Goal: Task Accomplishment & Management: Manage account settings

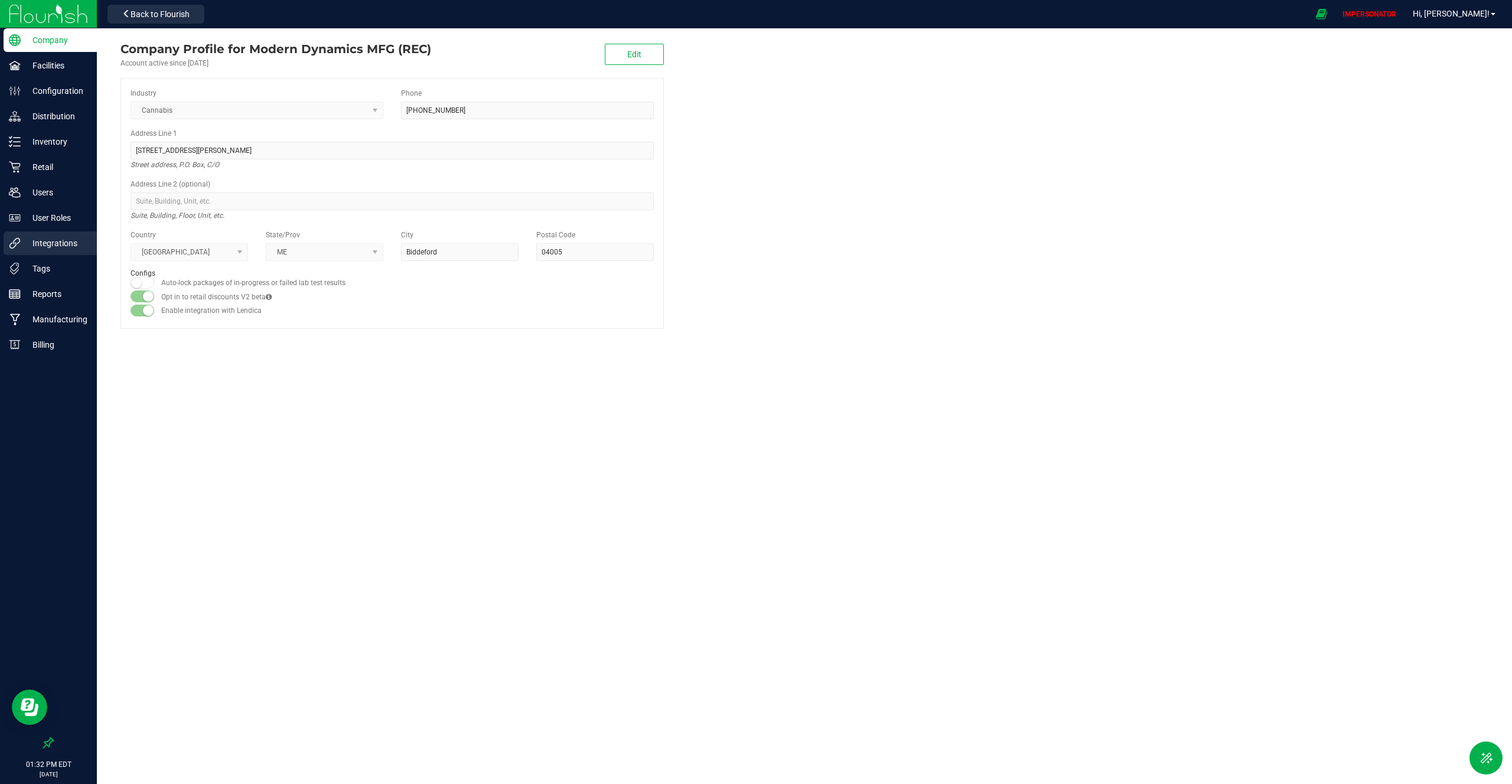
click at [70, 235] on div "Integrations" at bounding box center [50, 243] width 93 height 23
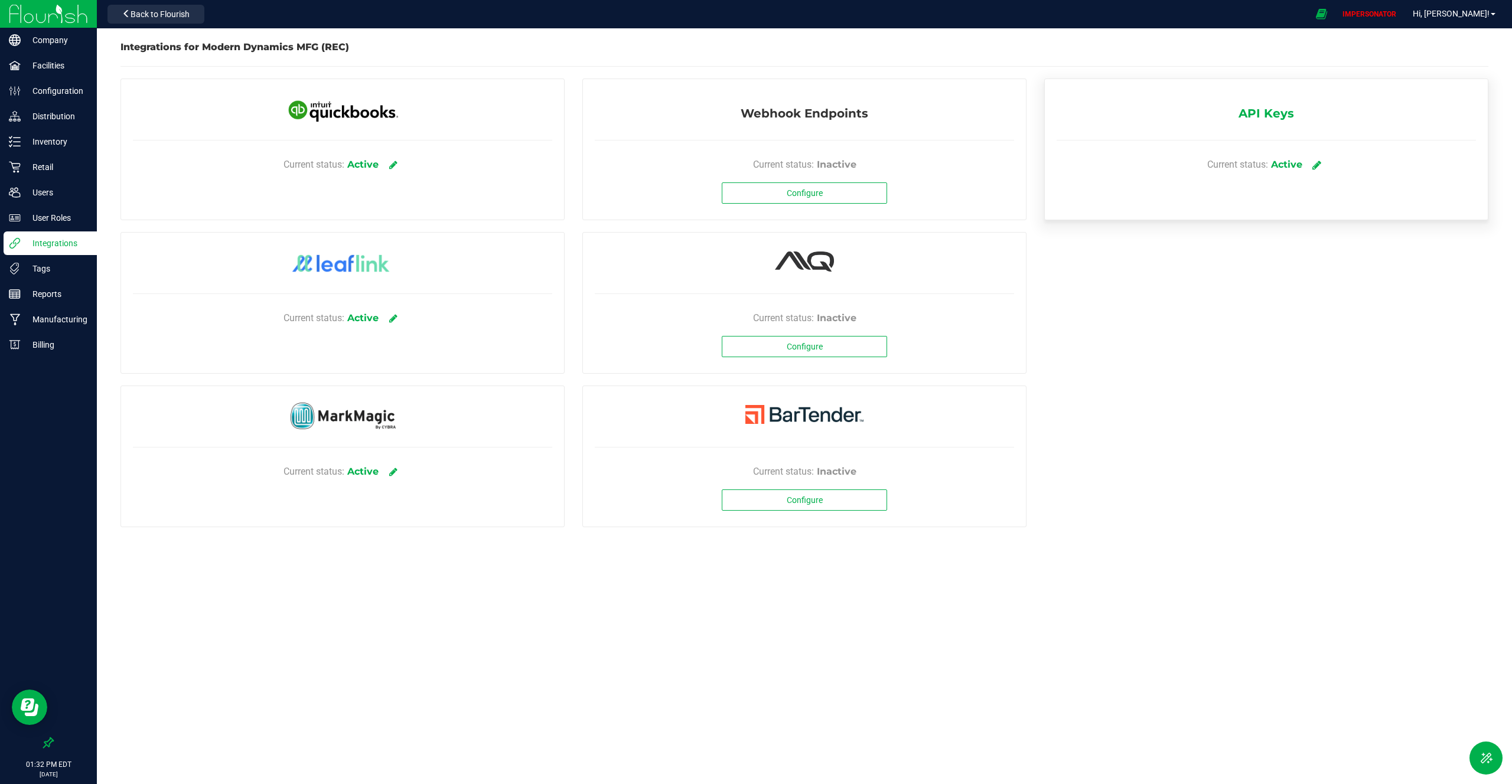
click at [1317, 167] on icon at bounding box center [1317, 164] width 9 height 11
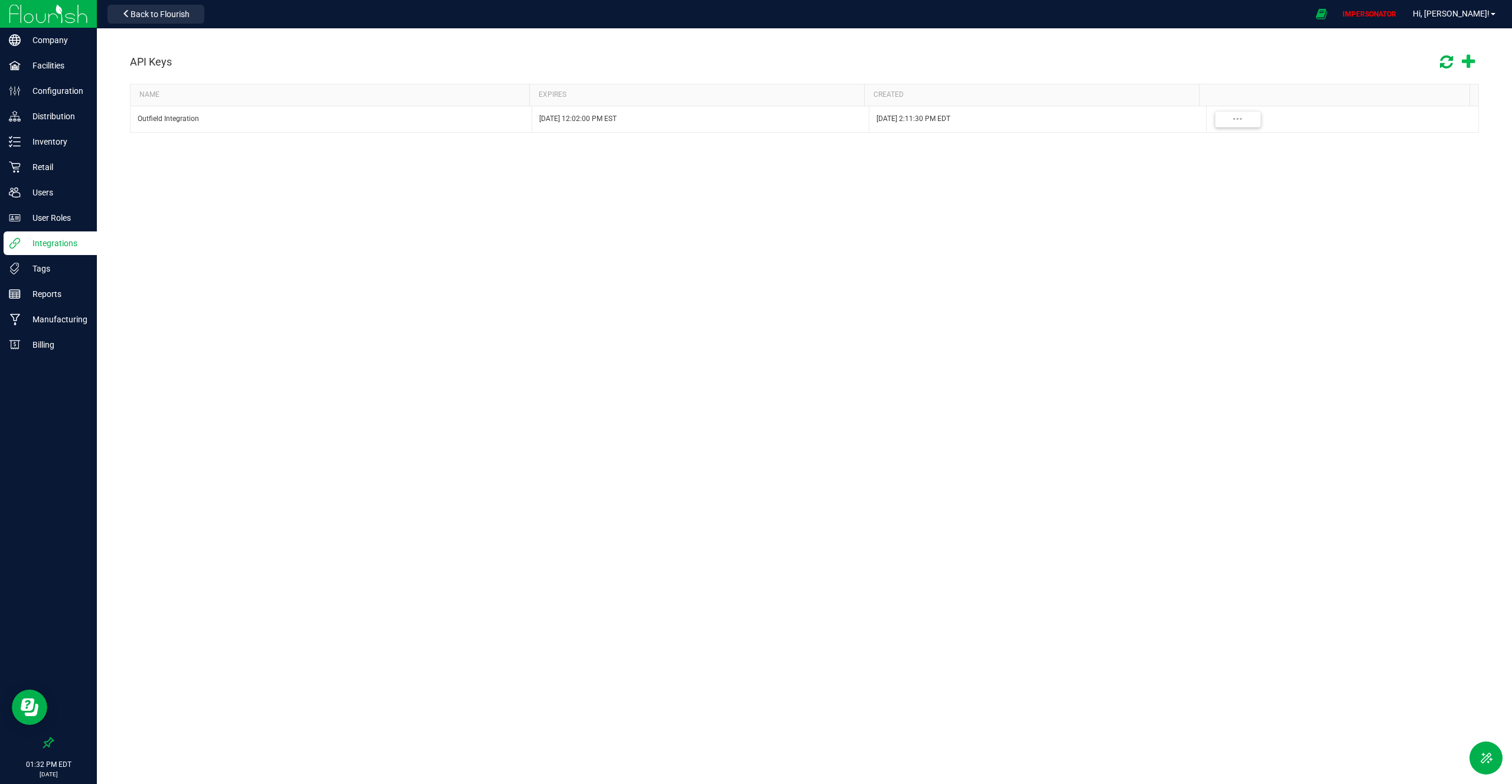
click at [1471, 59] on icon at bounding box center [1468, 62] width 13 height 17
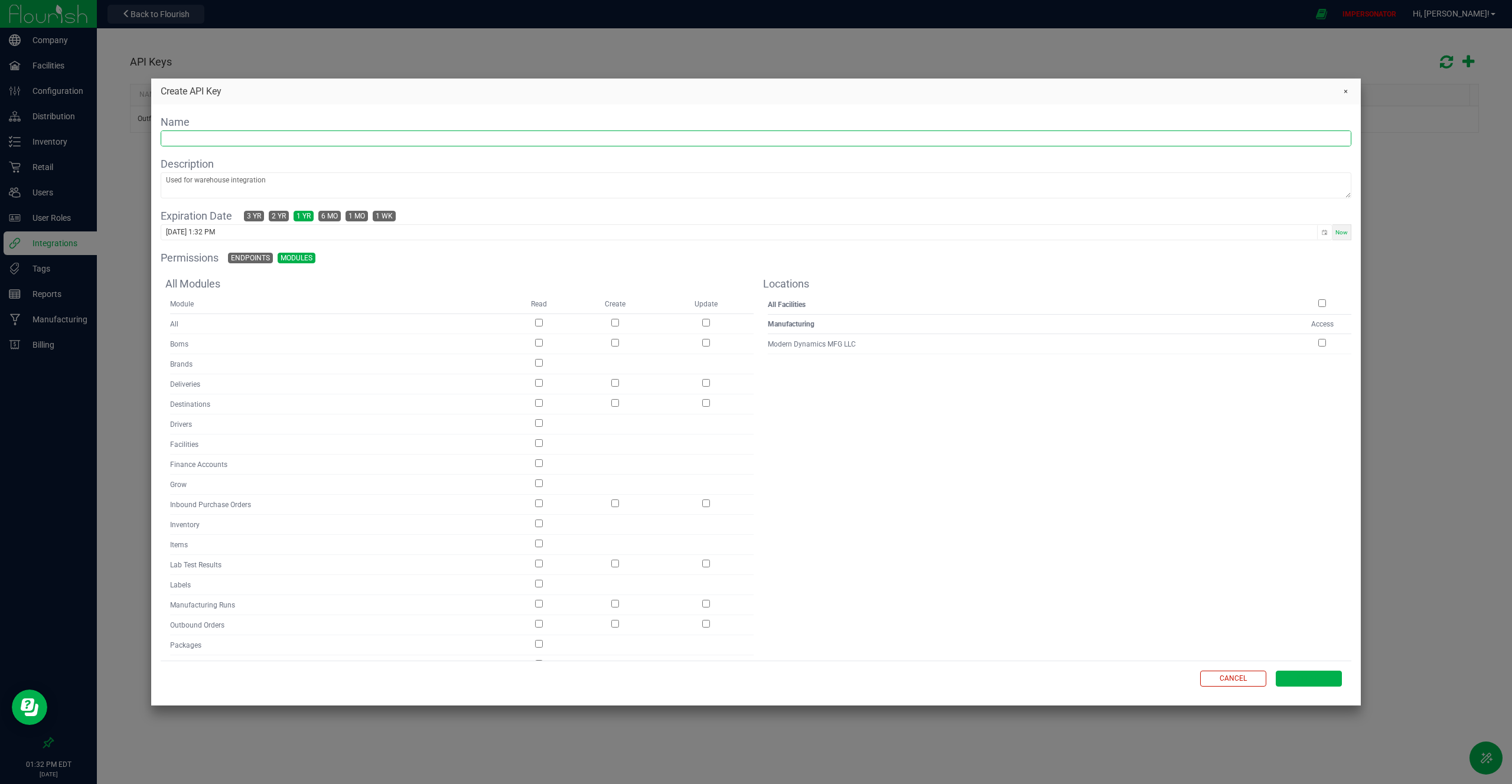
click at [298, 138] on input "text" at bounding box center [756, 138] width 1189 height 15
paste input "Modern Dynamics MFG (REC)"
drag, startPoint x: 218, startPoint y: 140, endPoint x: 235, endPoint y: 140, distance: 17.0
click at [220, 140] on input "WooCommerce Modern Dynamics MFG (REC)" at bounding box center [756, 138] width 1189 height 15
type input "WooCommerce Menu"
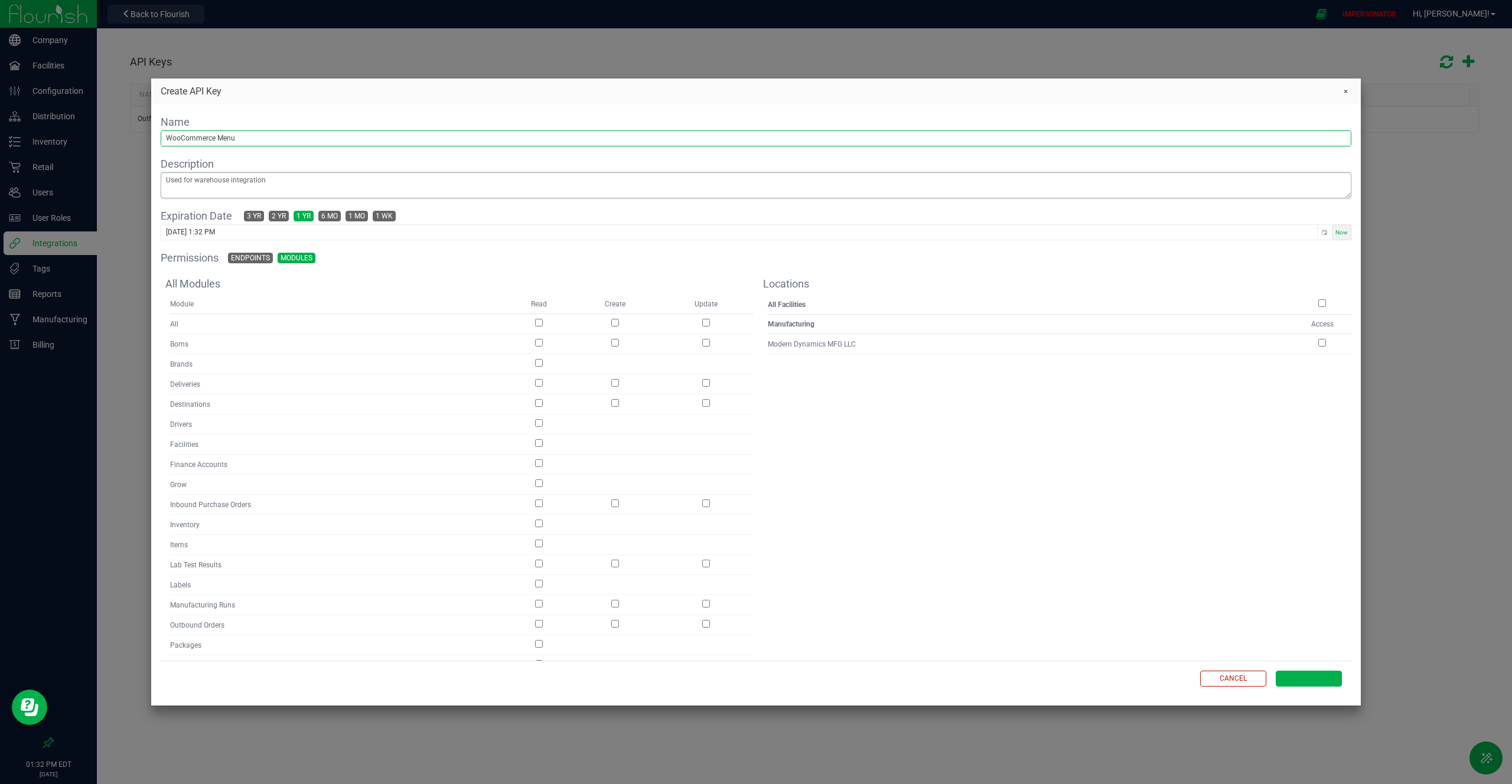
click at [216, 185] on textarea at bounding box center [756, 185] width 1189 height 25
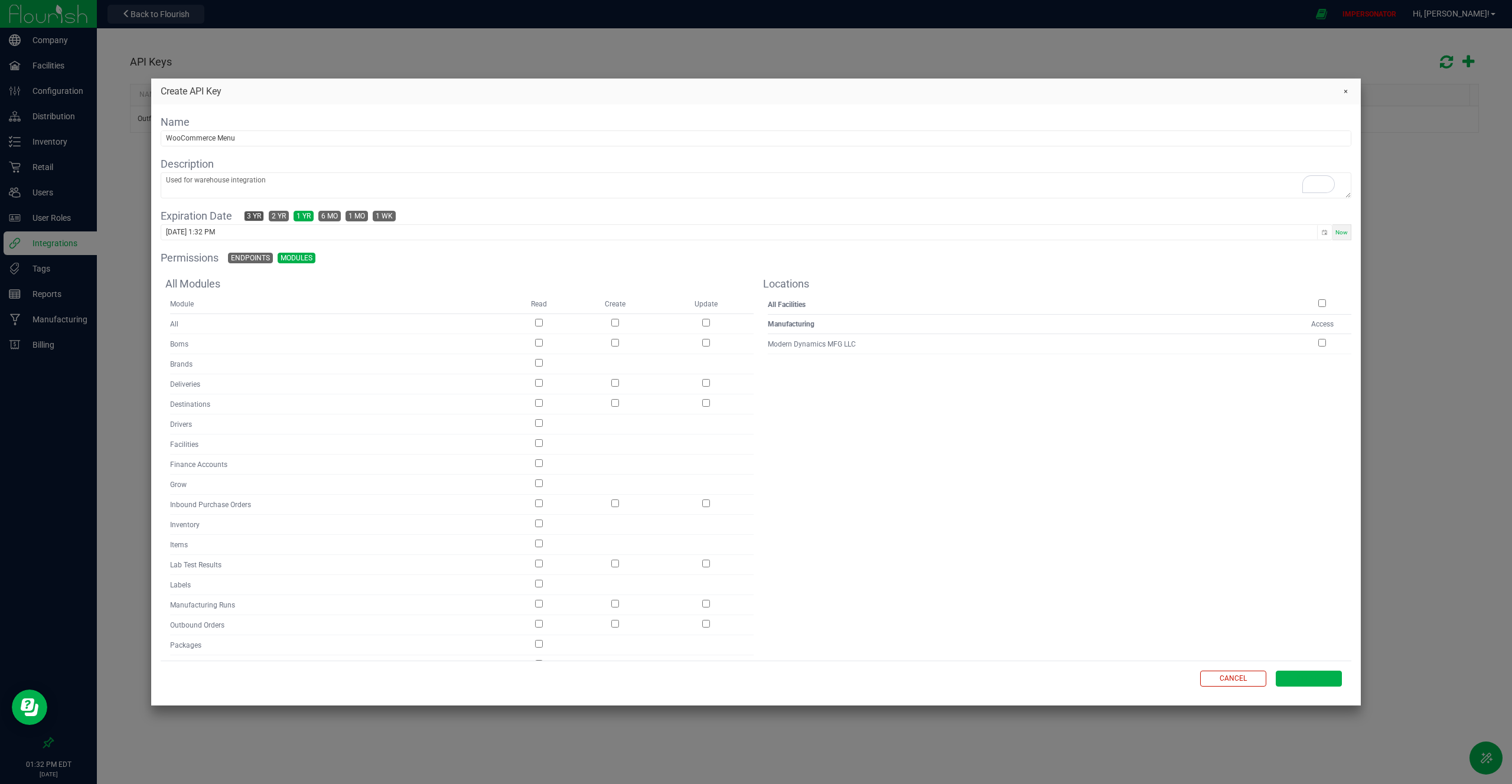
click at [259, 217] on span "3 yr" at bounding box center [254, 216] width 14 height 9
type input "[DATE] 1:33 PM"
click at [1318, 305] on input "checkbox" at bounding box center [1322, 303] width 7 height 7
checkbox input "true"
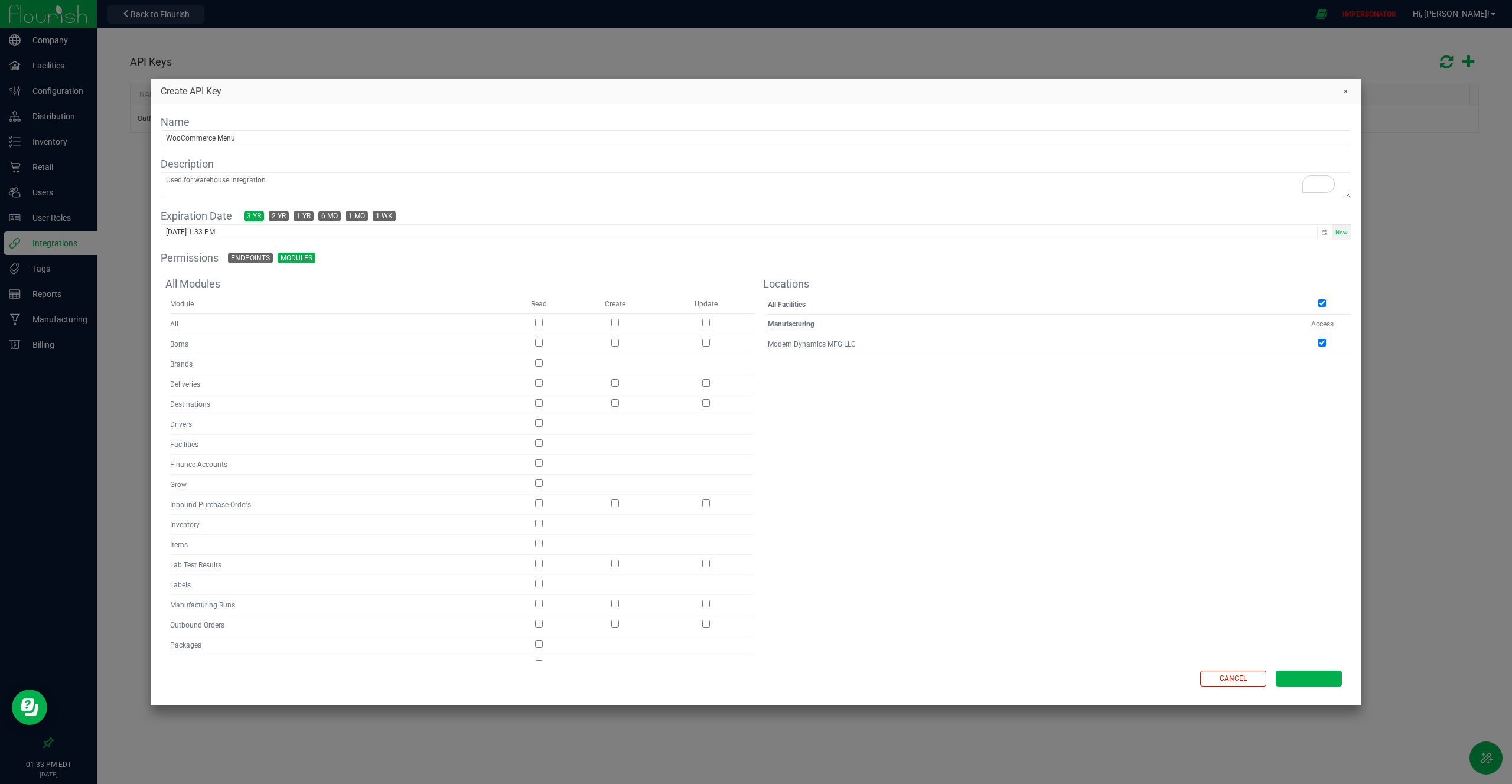
click at [703, 326] on input "checkbox" at bounding box center [706, 322] width 7 height 7
checkbox input "true"
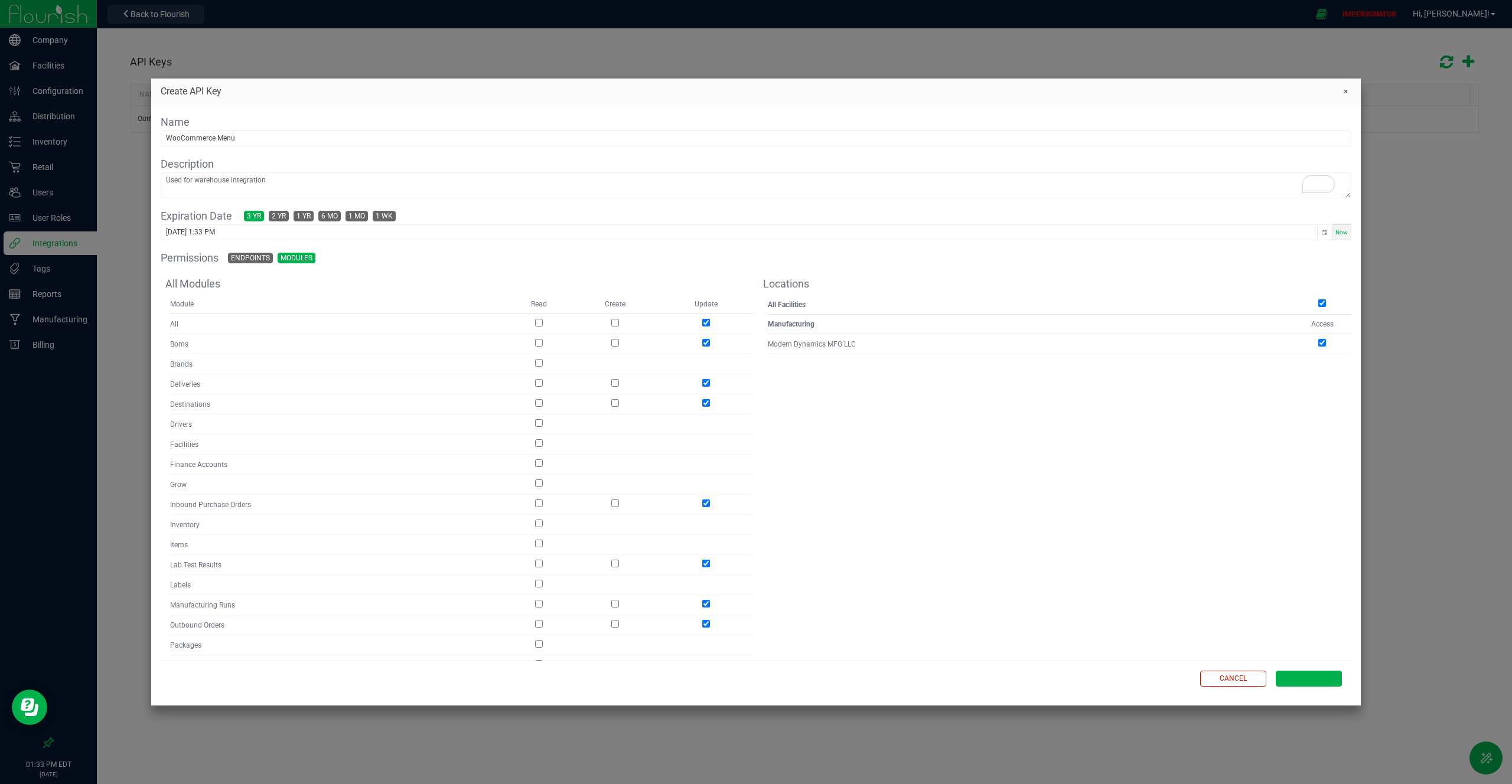
checkbox input "true"
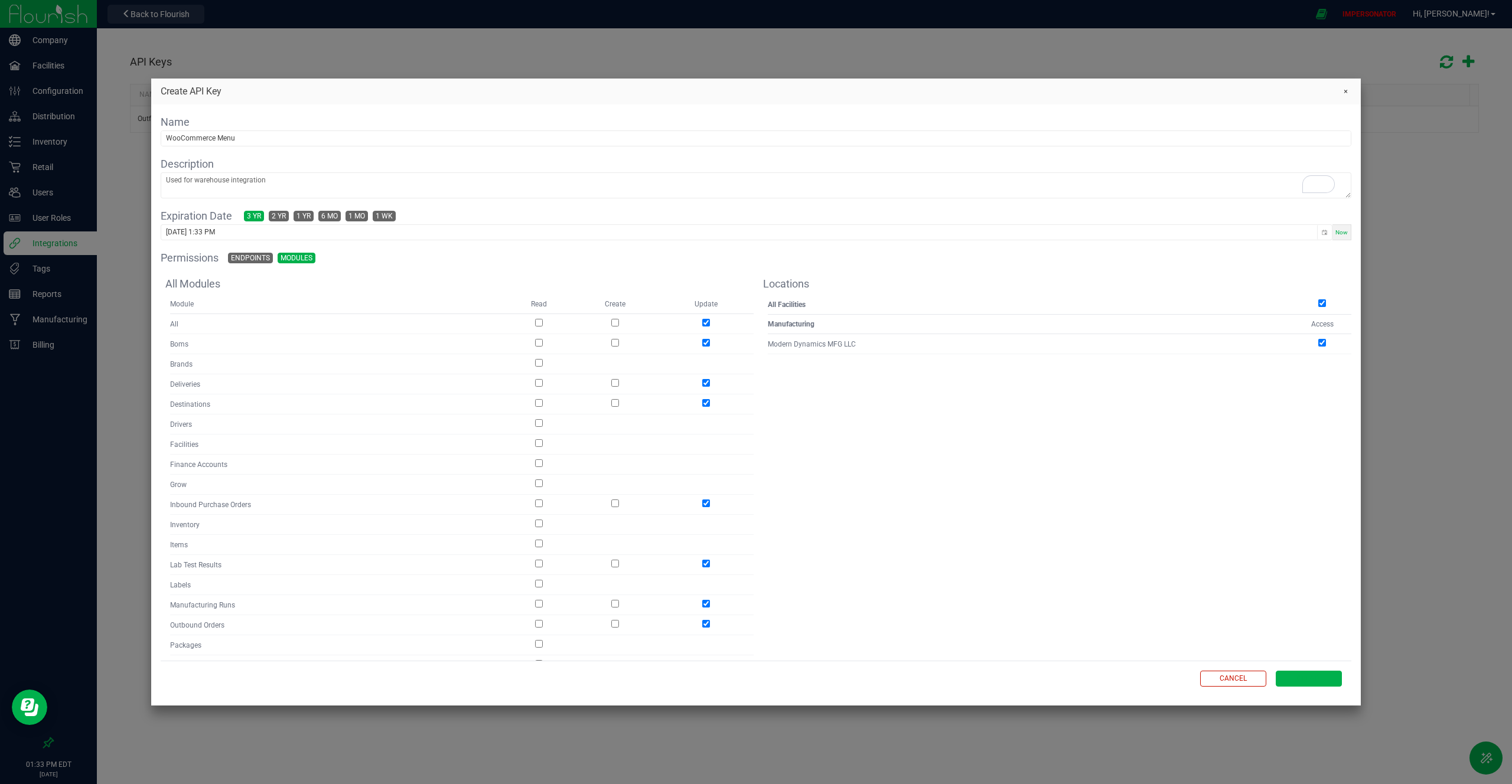
checkbox input "true"
click at [616, 321] on input "checkbox" at bounding box center [615, 322] width 7 height 7
checkbox input "true"
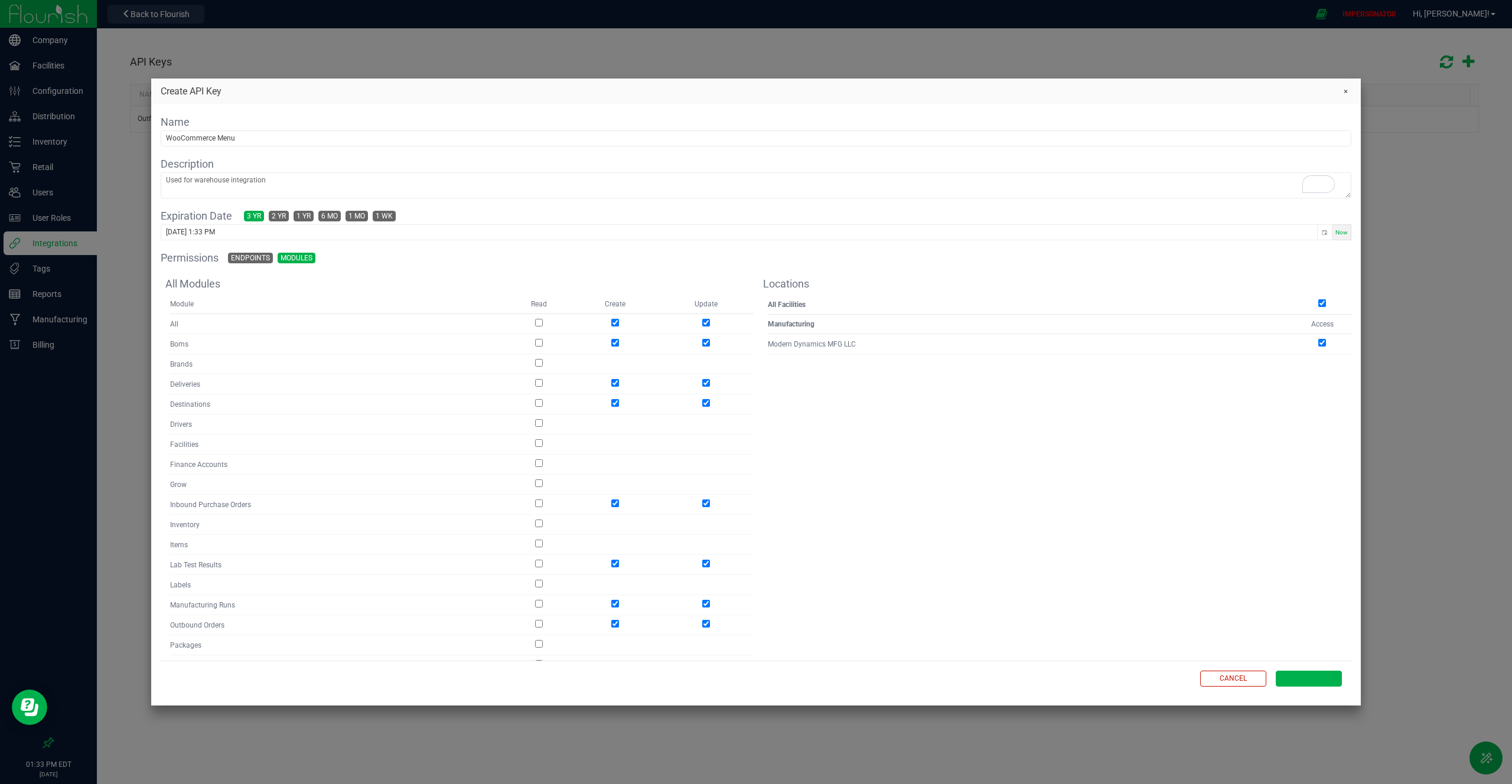
checkbox input "true"
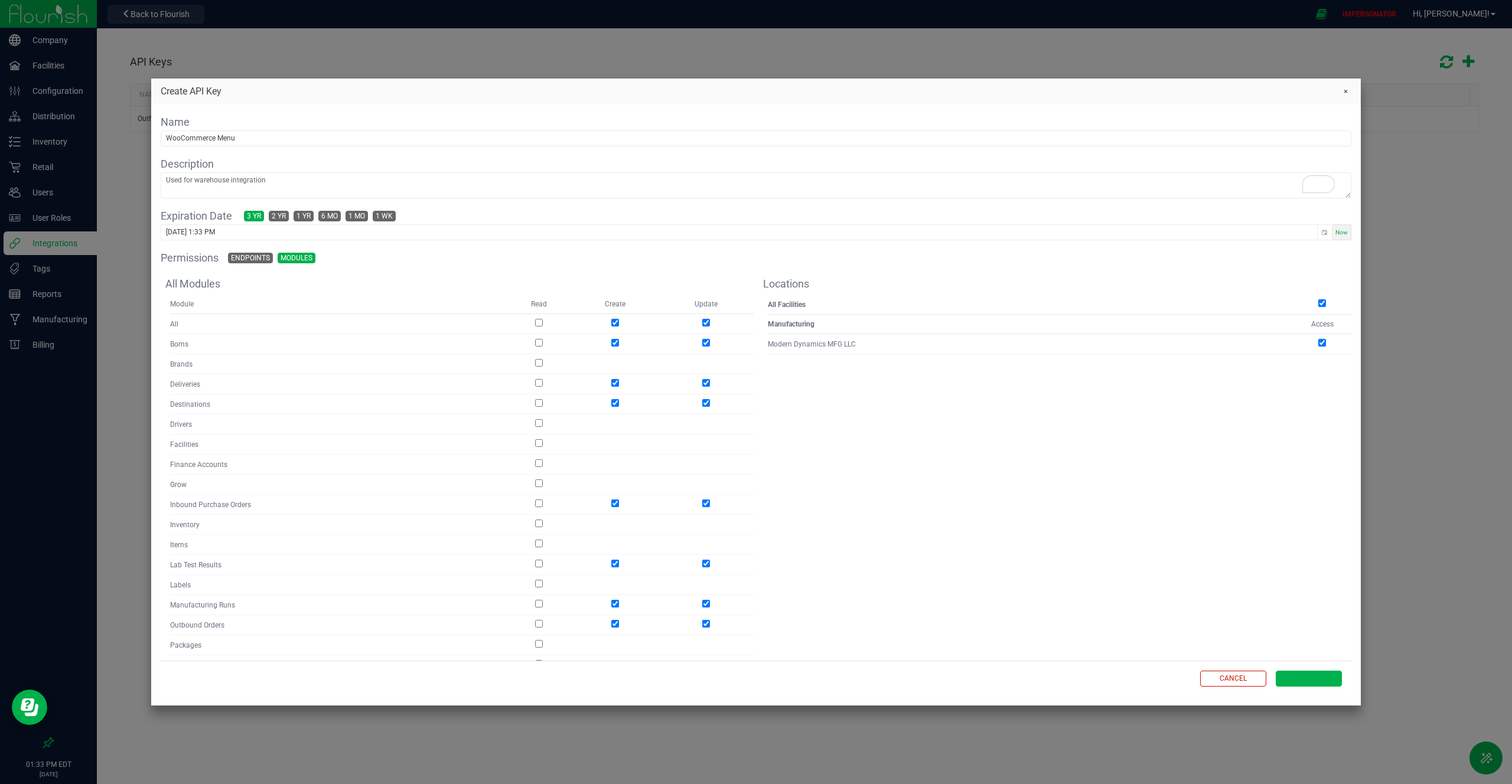
checkbox input "true"
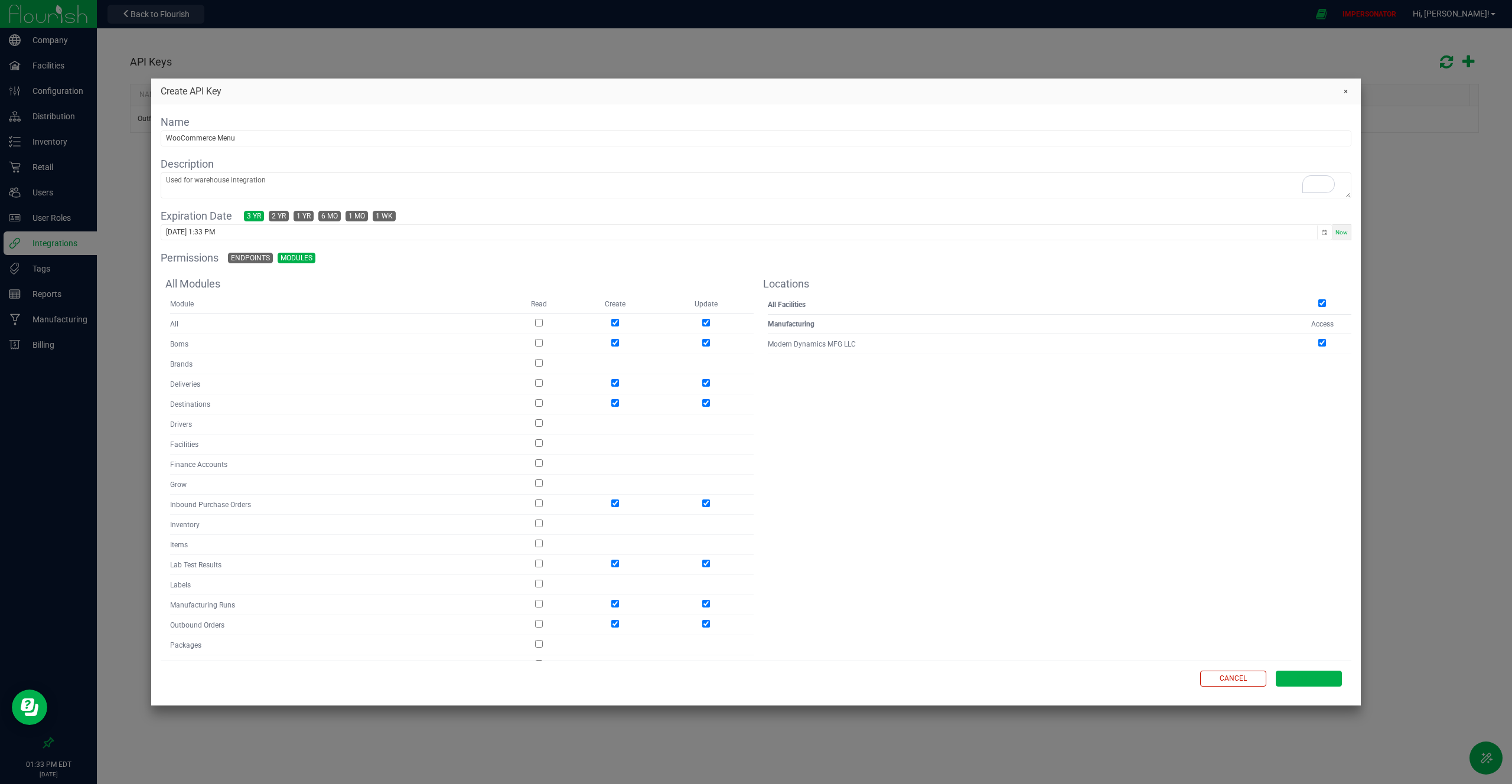
checkbox input "true"
click at [538, 322] on input "checkbox" at bounding box center [539, 322] width 7 height 7
checkbox input "true"
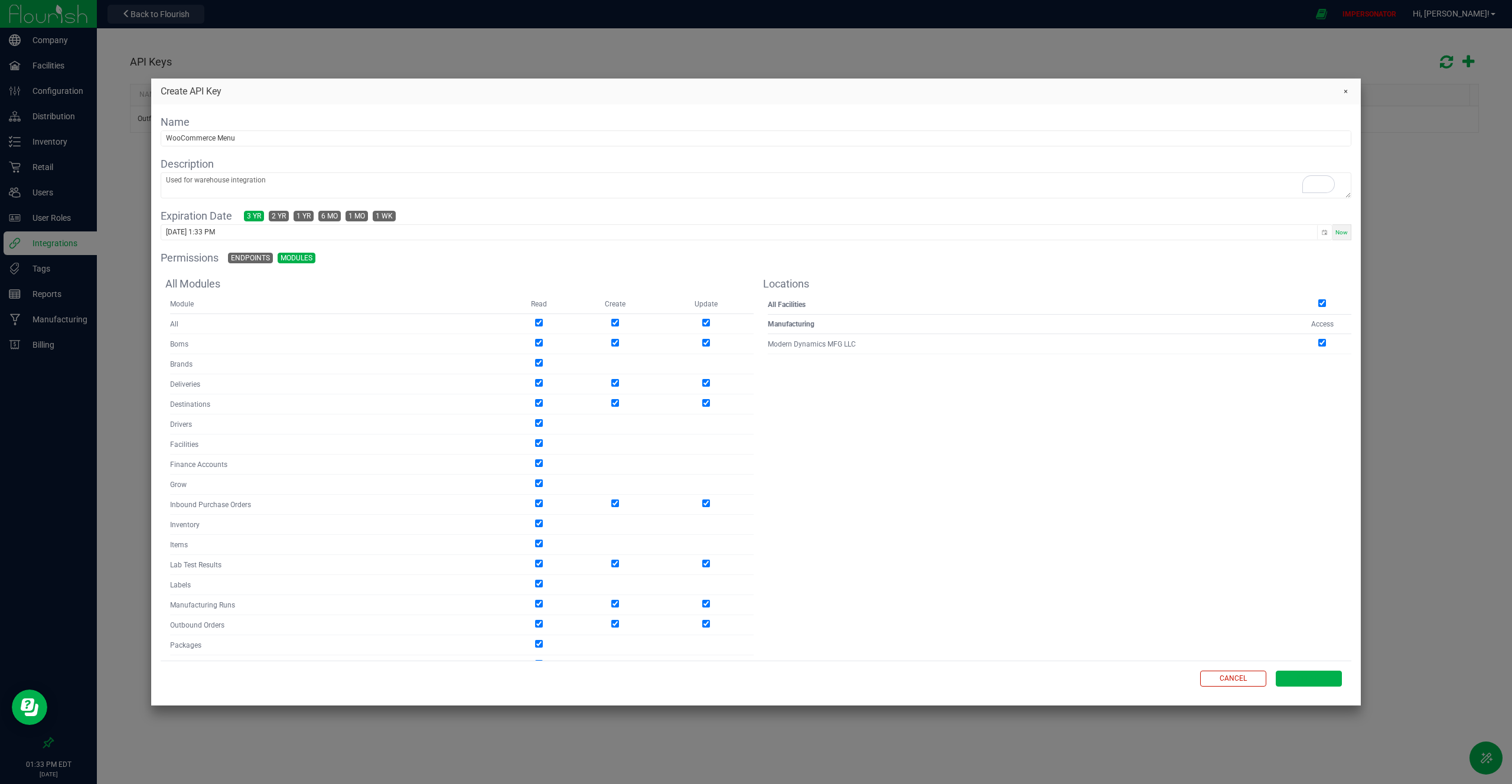
checkbox input "true"
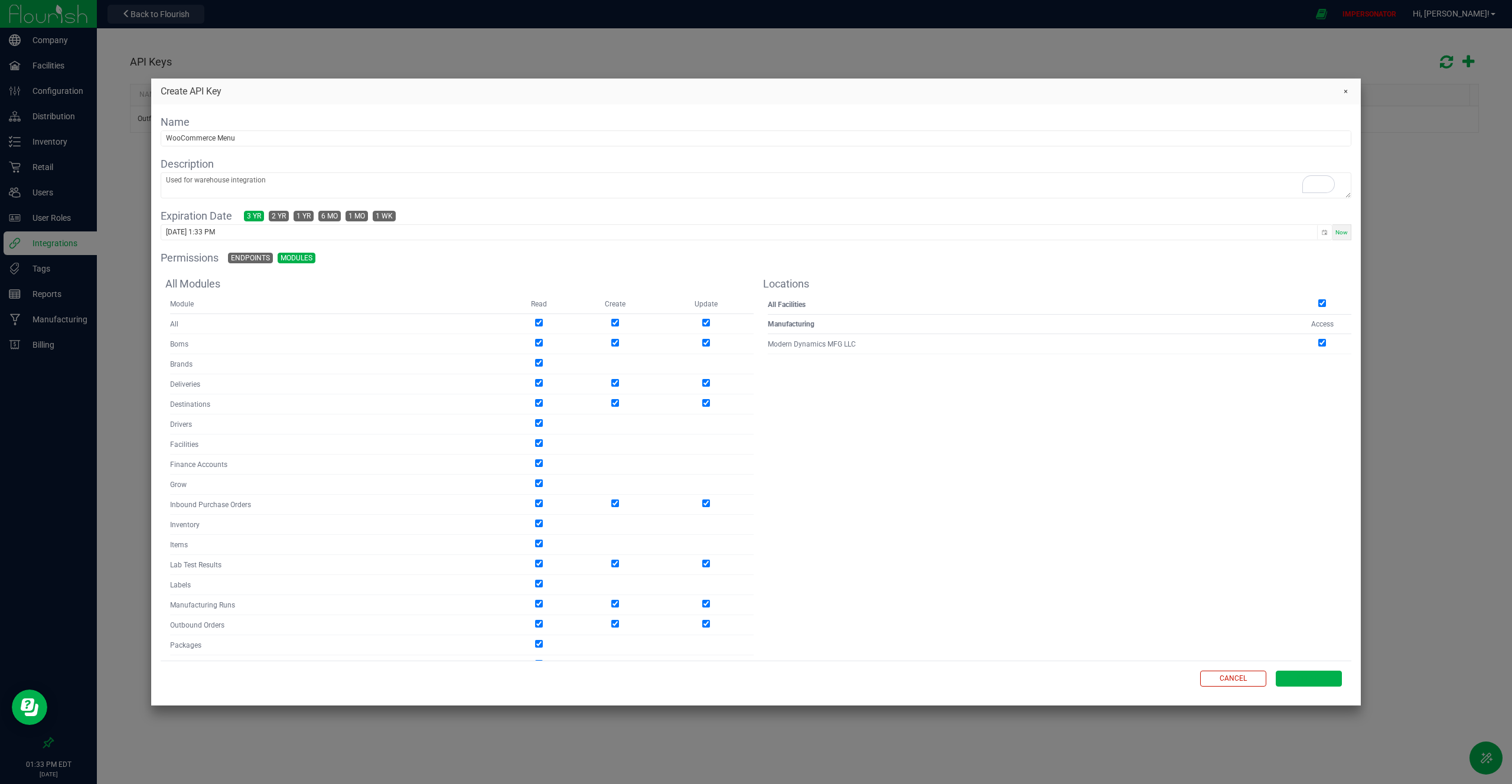
checkbox input "true"
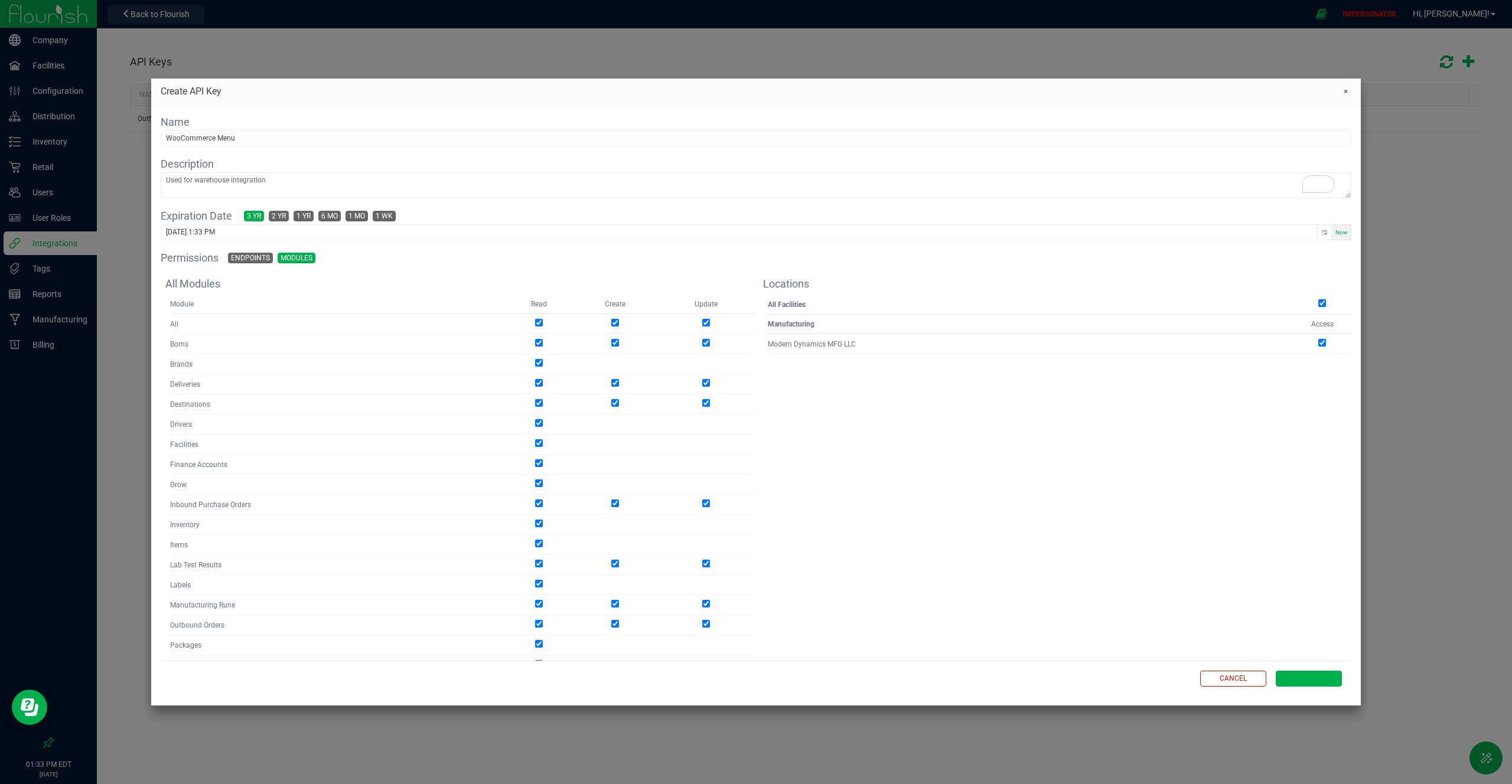
checkbox input "true"
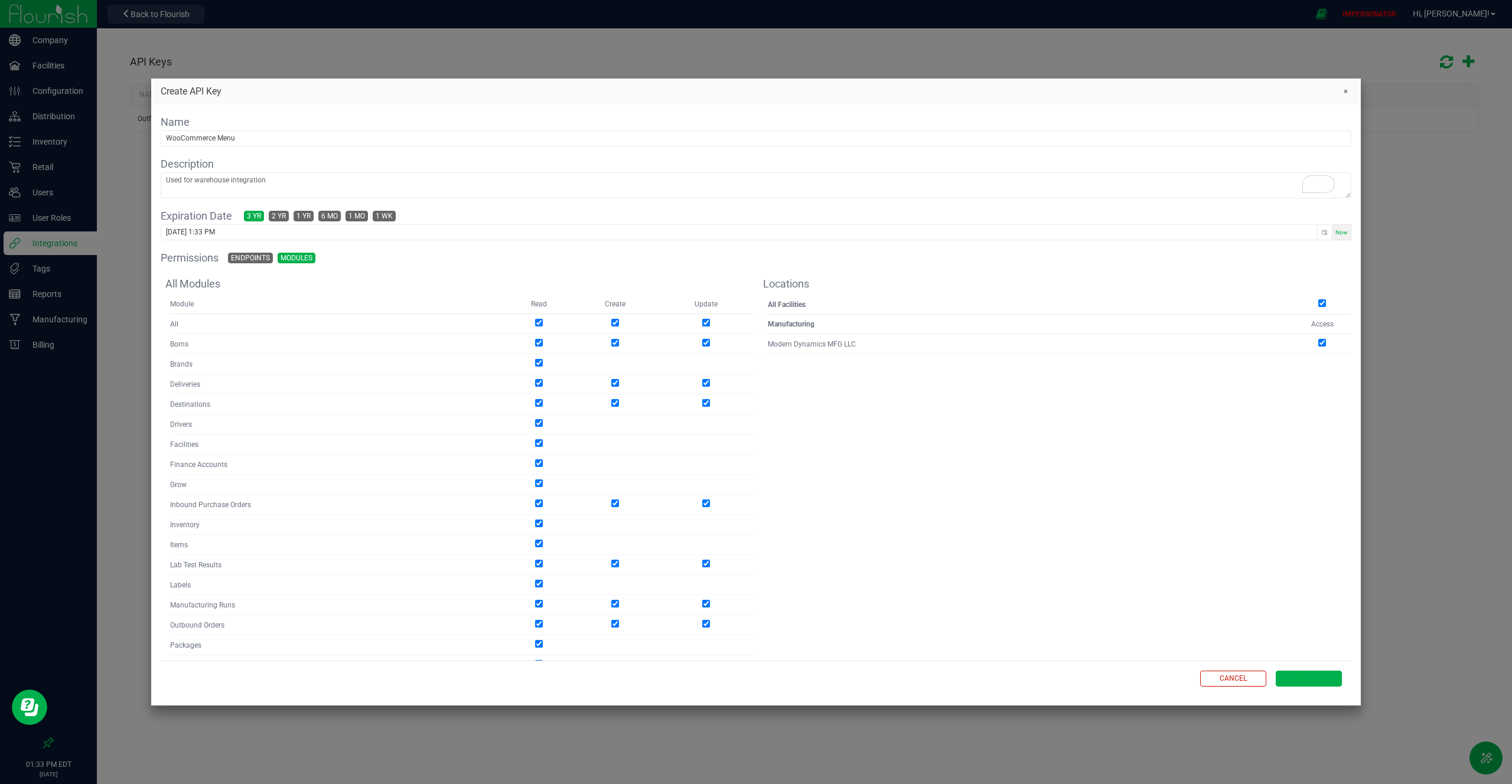
checkbox input "true"
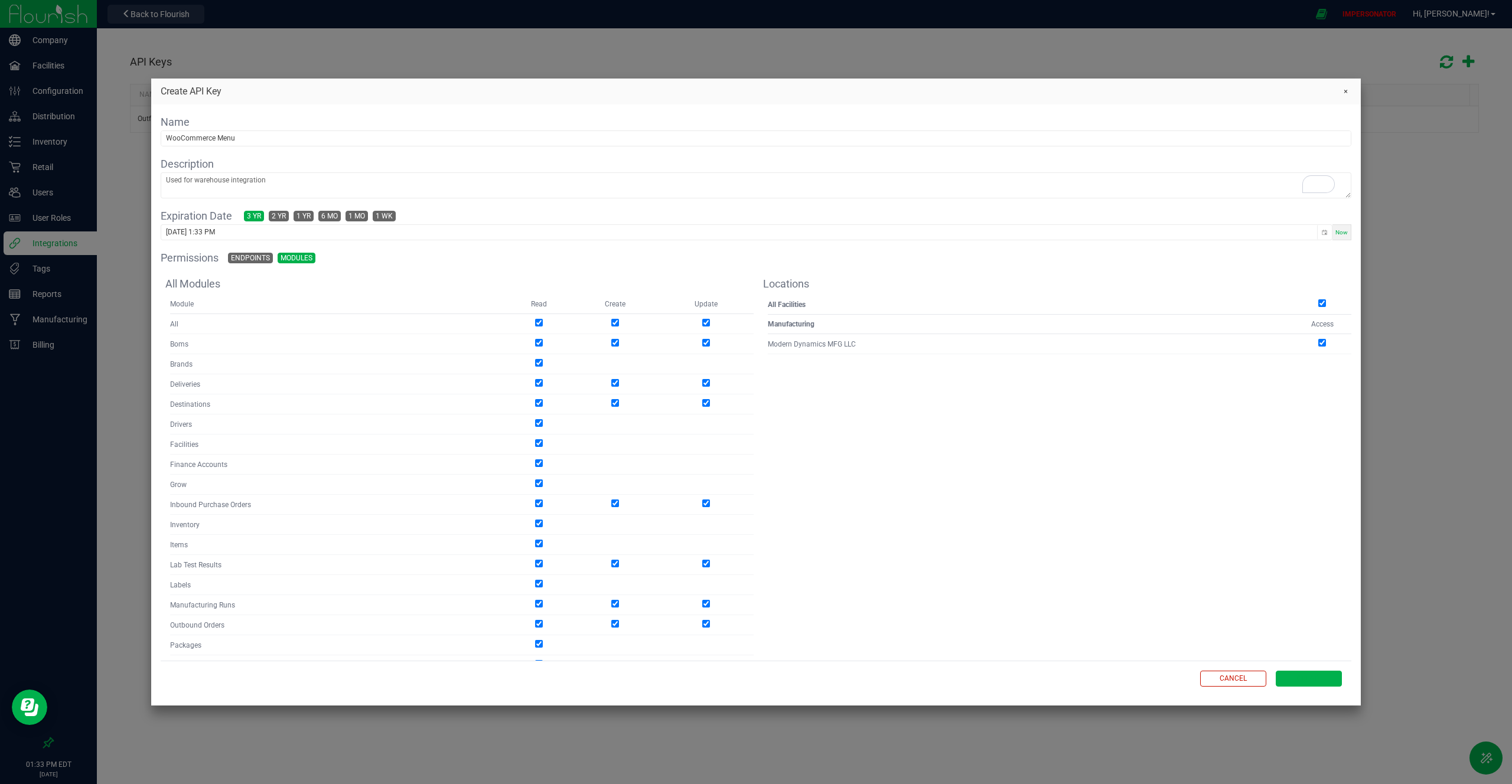
checkbox input "true"
click at [1303, 678] on span "Create" at bounding box center [1309, 679] width 25 height 10
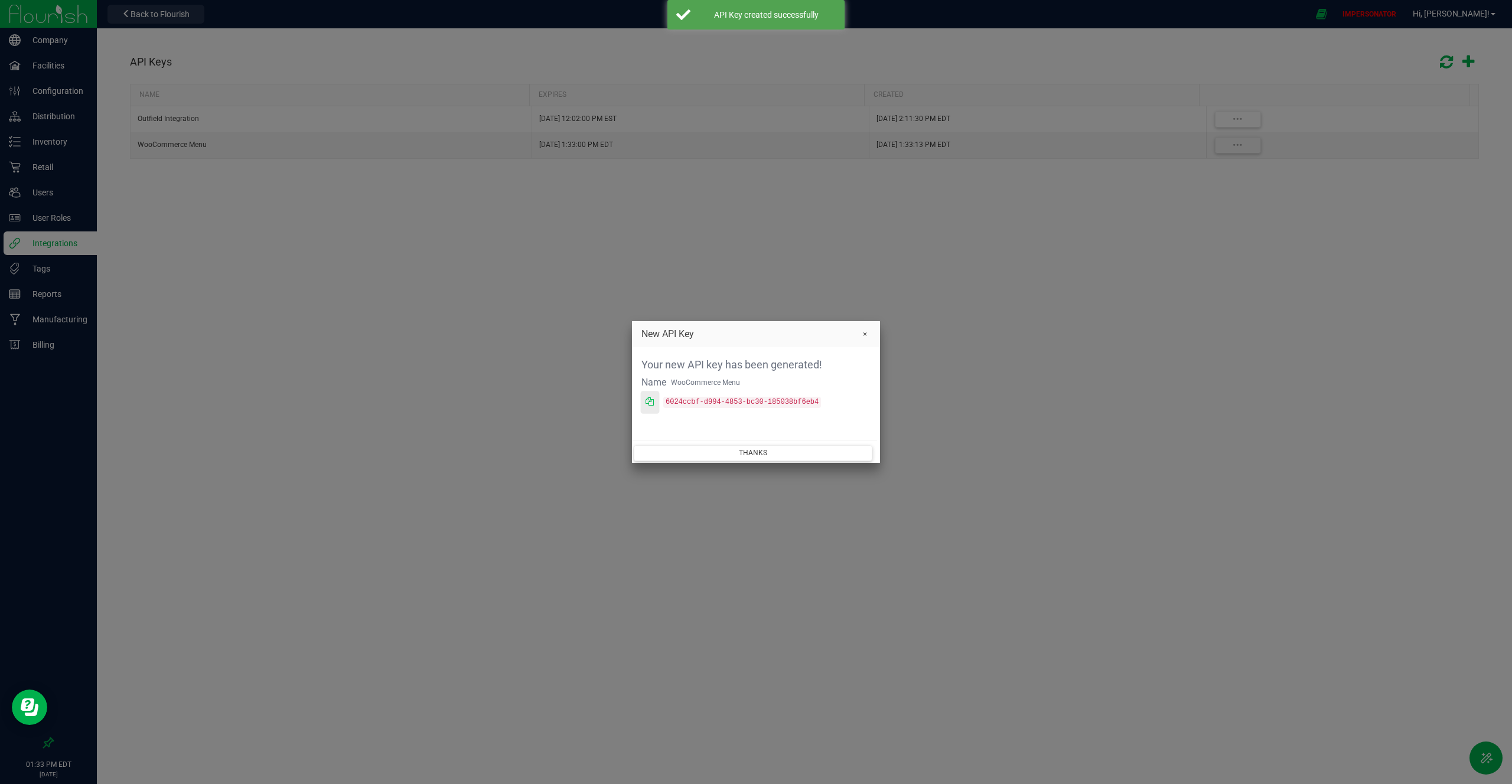
click at [646, 402] on icon at bounding box center [649, 401] width 8 height 8
click at [813, 449] on button "Thanks" at bounding box center [753, 453] width 239 height 16
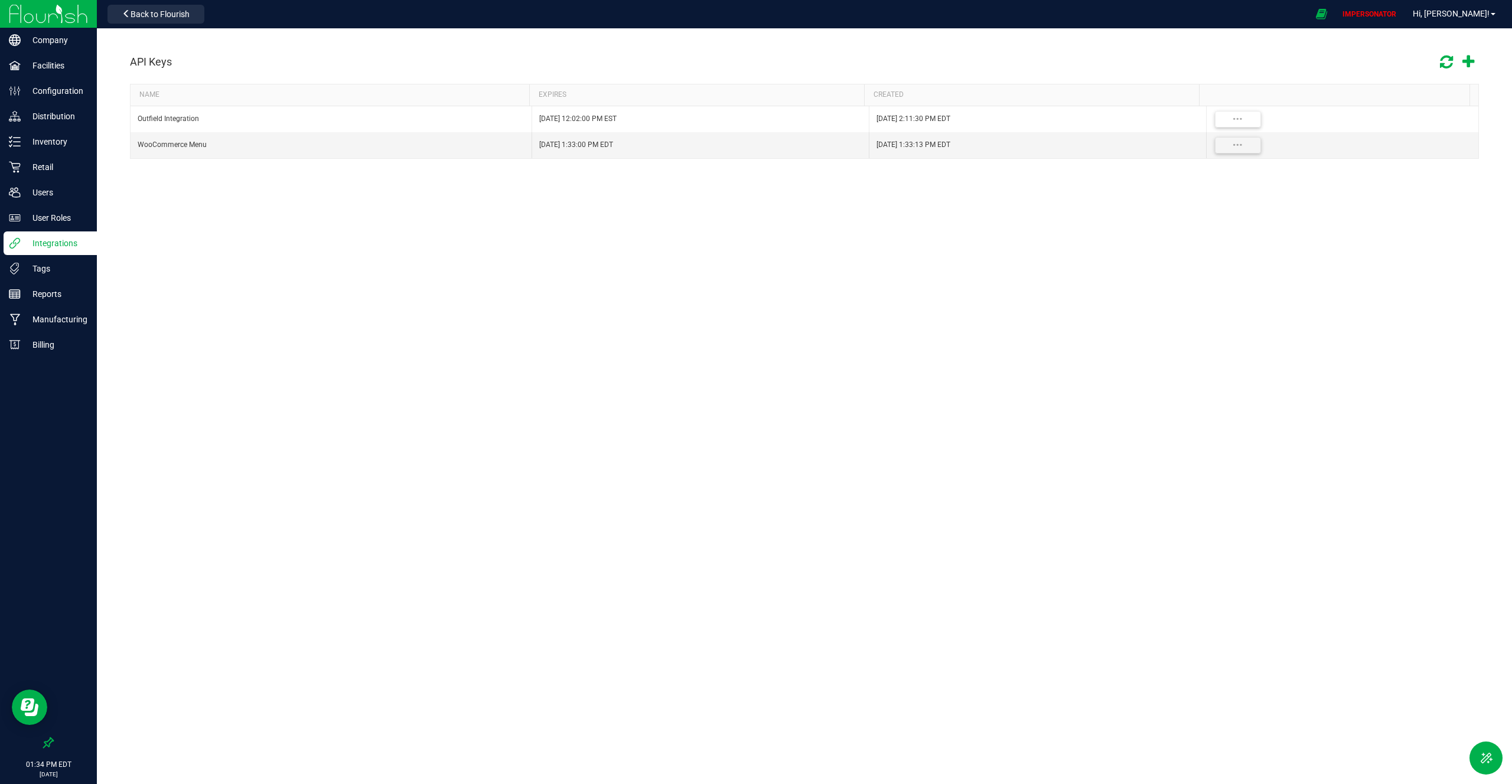
click at [66, 245] on p "Integrations" at bounding box center [56, 243] width 71 height 14
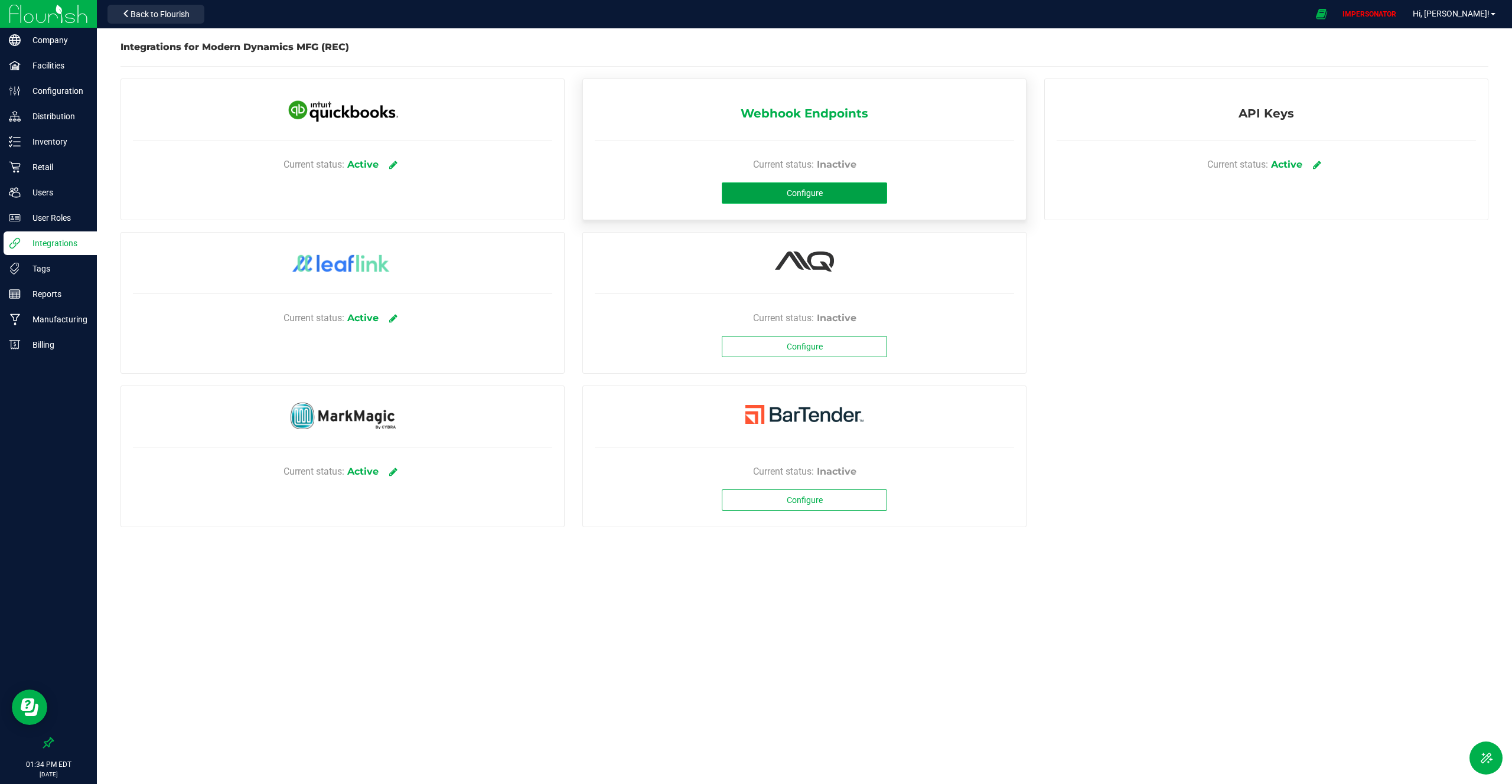
click at [855, 182] on button "Configure" at bounding box center [805, 193] width 166 height 21
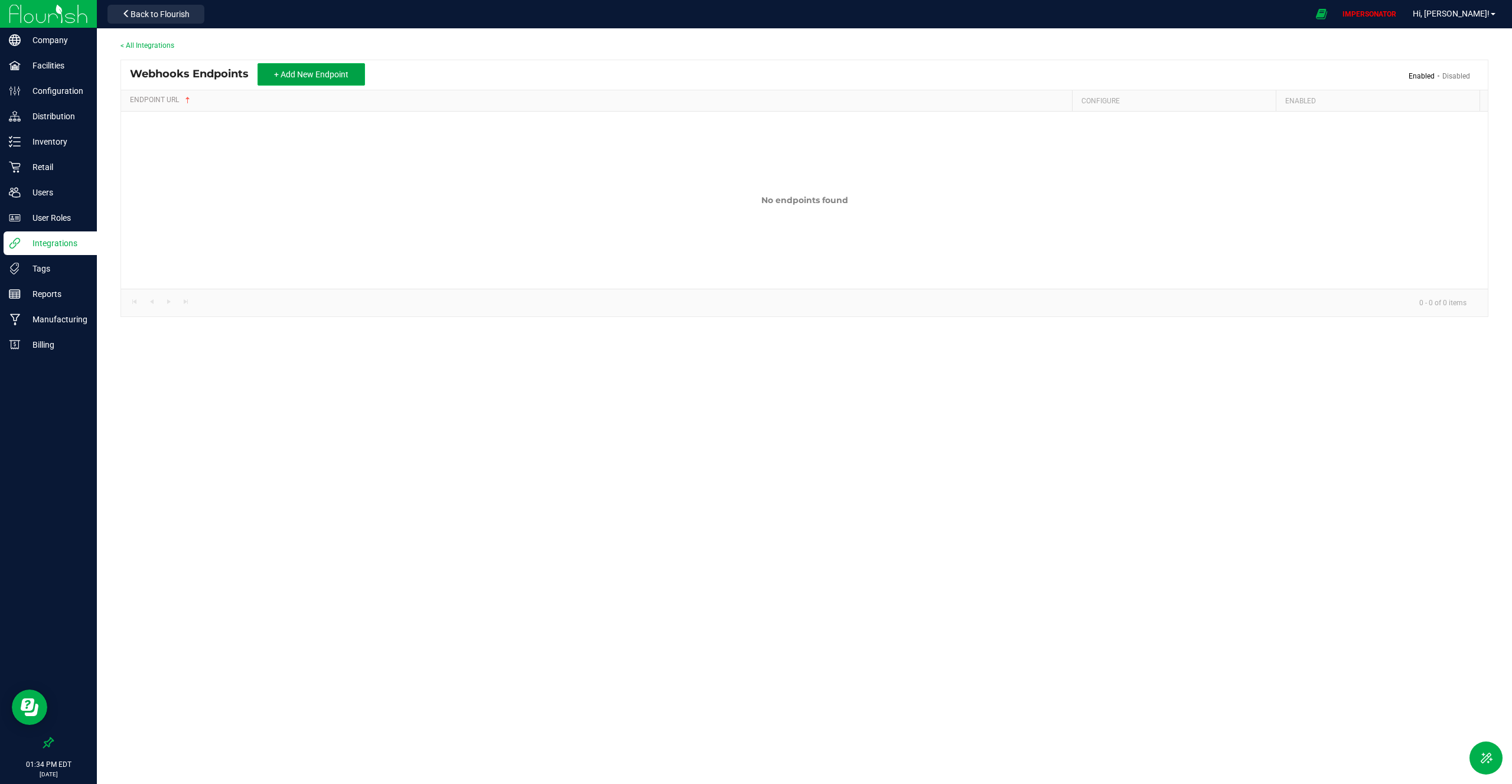
click at [333, 80] on button "+ Add New Endpoint" at bounding box center [311, 74] width 108 height 22
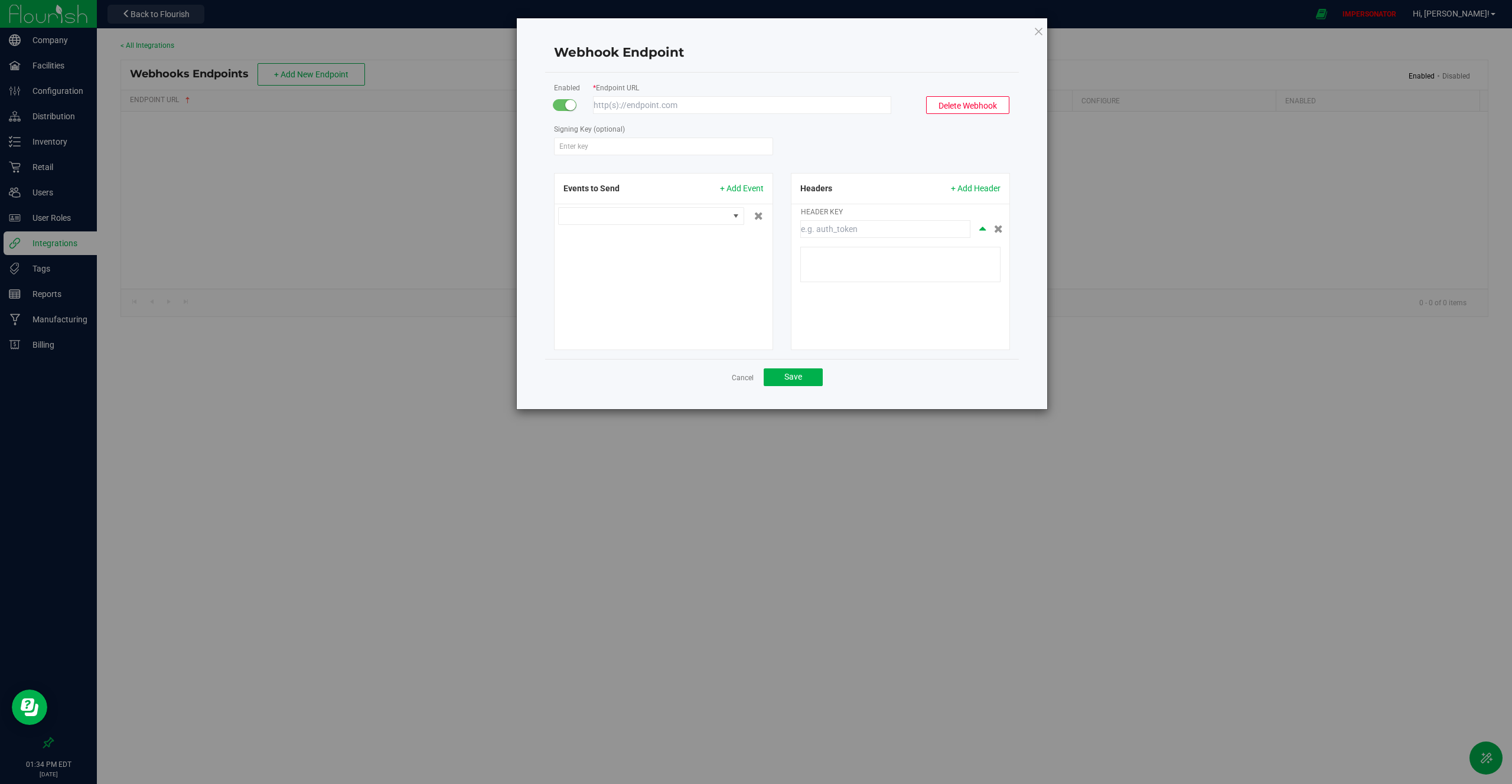
click at [685, 114] on form "Enabled * Endpoint URL Delete Webhook Signing Key (optional) Events to Send + A…" at bounding box center [782, 216] width 456 height 269
click at [693, 105] on input "Endpoint URL" at bounding box center [742, 105] width 298 height 18
paste input "[URL][DOMAIN_NAME]"
type input "[URL][DOMAIN_NAME]"
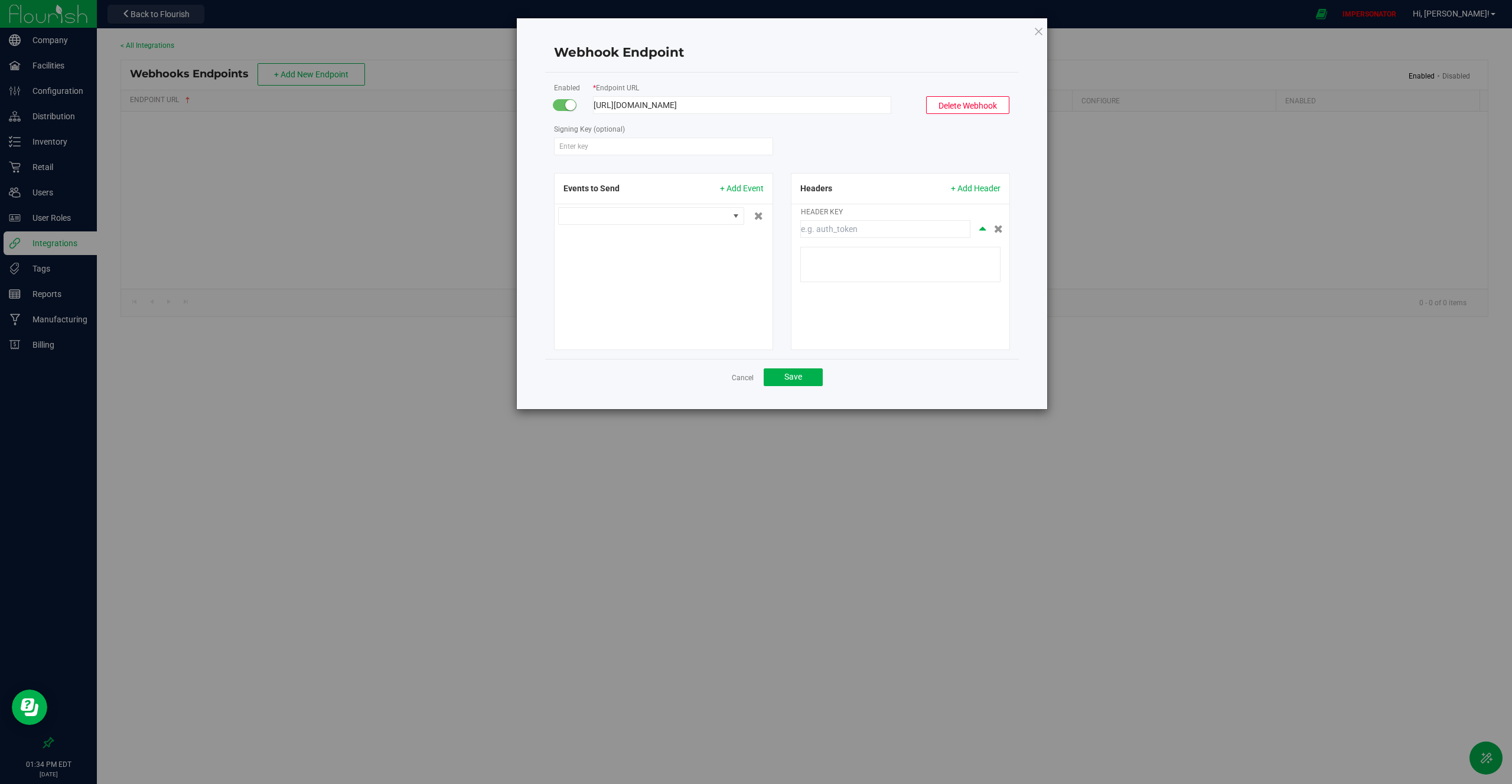
click at [689, 117] on form "Enabled * Endpoint URL [URL][DOMAIN_NAME] Delete Webhook Signing Key (optional)…" at bounding box center [782, 216] width 456 height 269
click at [675, 156] on form "Enabled * Endpoint URL [URL][DOMAIN_NAME] Delete Webhook Signing Key (optional)…" at bounding box center [782, 216] width 456 height 269
click at [682, 149] on input "Signing Key (optional)" at bounding box center [664, 146] width 219 height 18
paste input "abed26cb3c39d3440ae56e8a8257465dff9047fb"
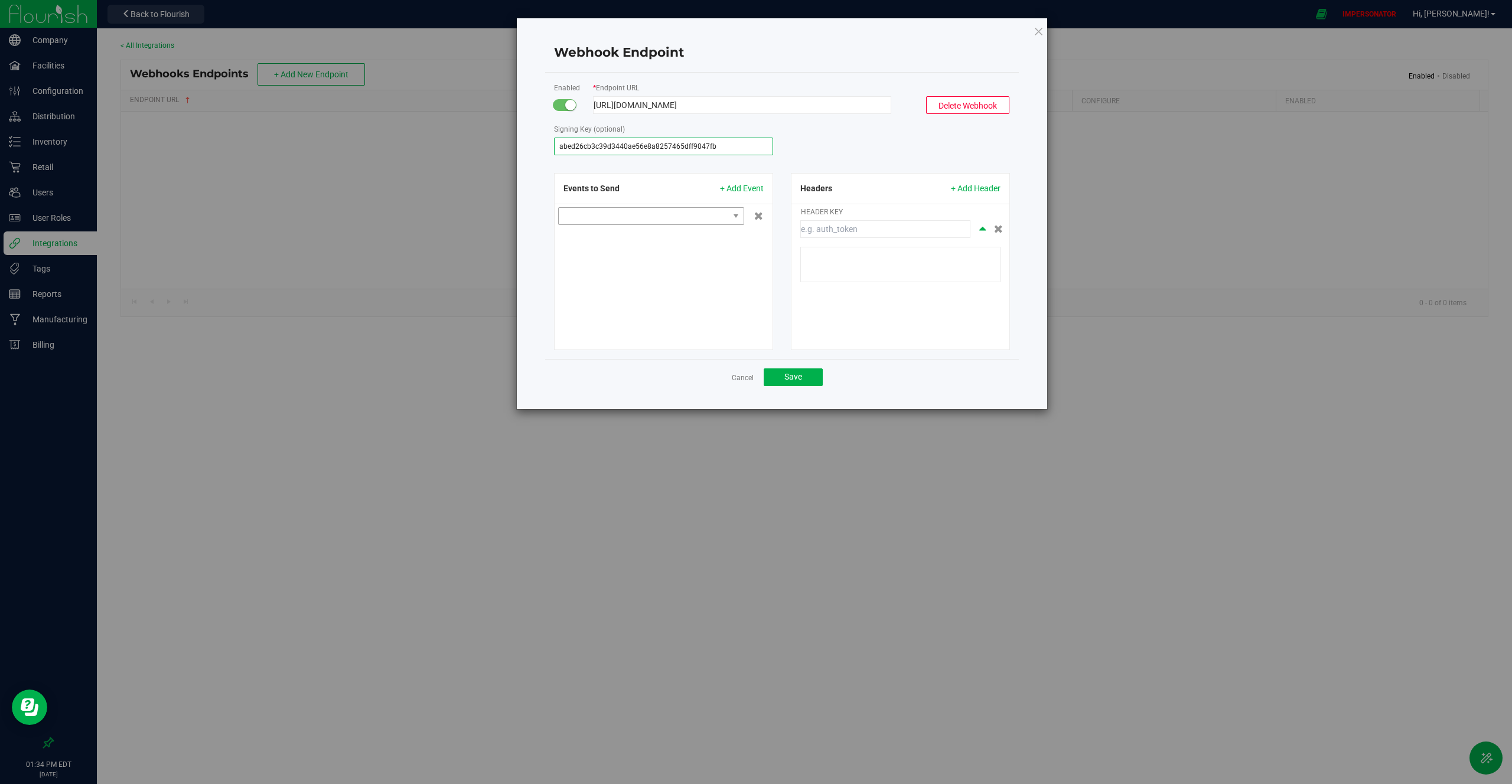
type input "abed26cb3c39d3440ae56e8a8257465dff9047fb"
click at [669, 215] on span at bounding box center [643, 216] width 170 height 17
click at [639, 272] on li "Inventory Summary" at bounding box center [651, 277] width 185 height 20
click at [745, 190] on span "+ Add Event" at bounding box center [741, 188] width 44 height 12
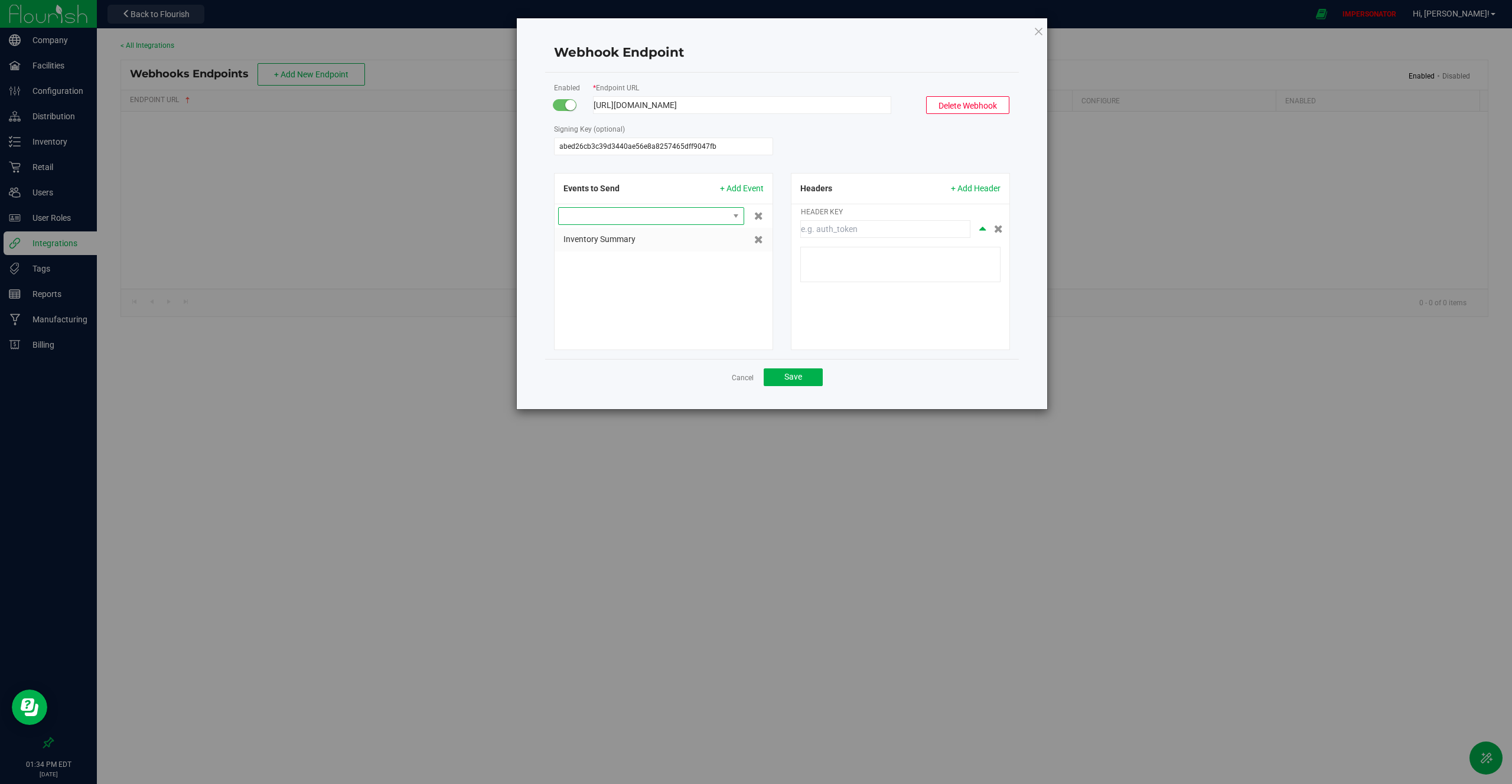
click at [663, 217] on span at bounding box center [643, 216] width 170 height 17
click at [636, 270] on li "Item" at bounding box center [651, 277] width 185 height 20
click at [751, 188] on span "+ Add Event" at bounding box center [741, 188] width 44 height 12
click at [661, 219] on span at bounding box center [643, 216] width 170 height 17
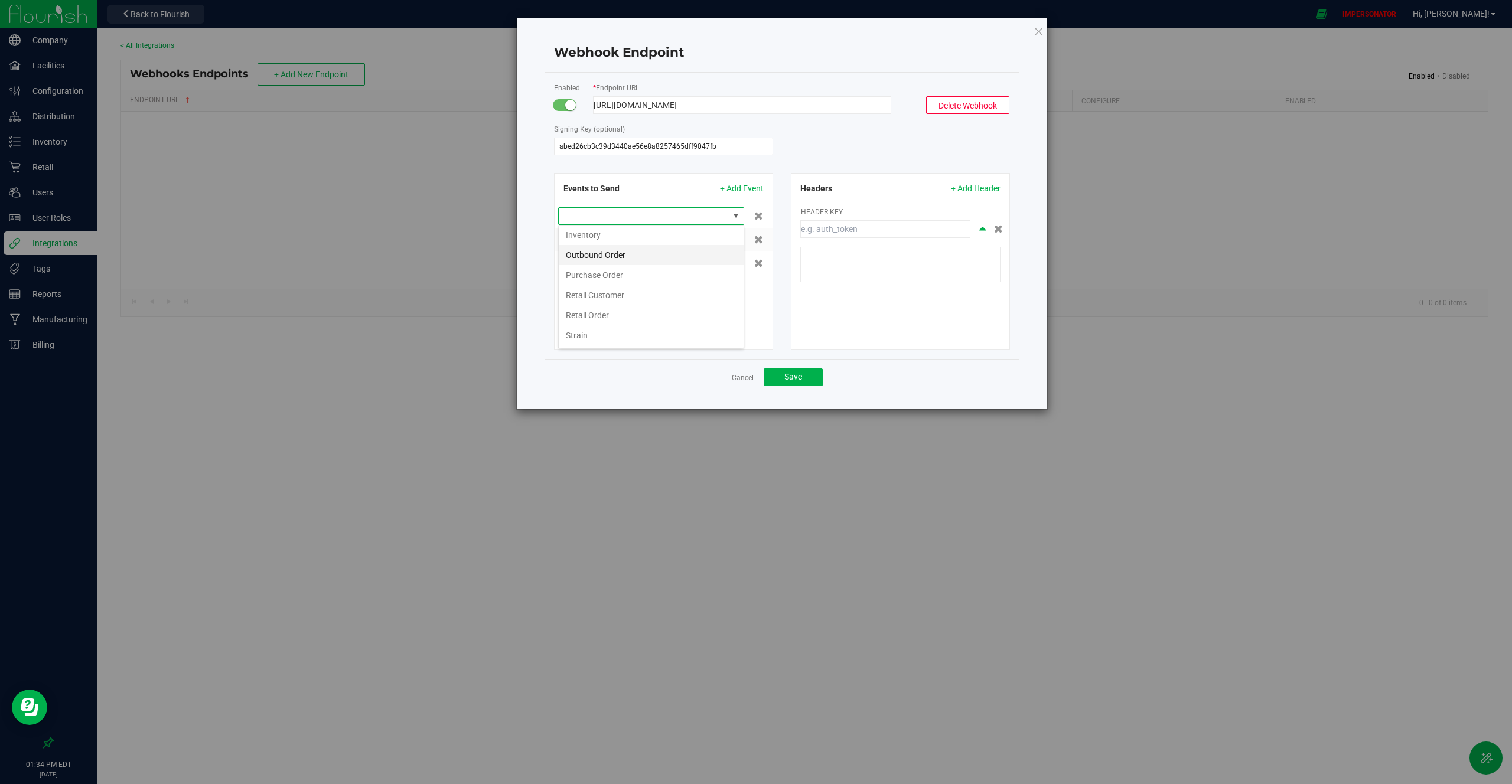
click at [647, 256] on li "Outbound Order" at bounding box center [651, 255] width 185 height 20
click at [688, 282] on div "Outbound Order Inventory Summary Item" at bounding box center [664, 265] width 218 height 121
click at [787, 175] on div "Headers + Add Header HEADER KEY" at bounding box center [900, 261] width 237 height 177
click at [789, 385] on button "Save" at bounding box center [793, 377] width 59 height 18
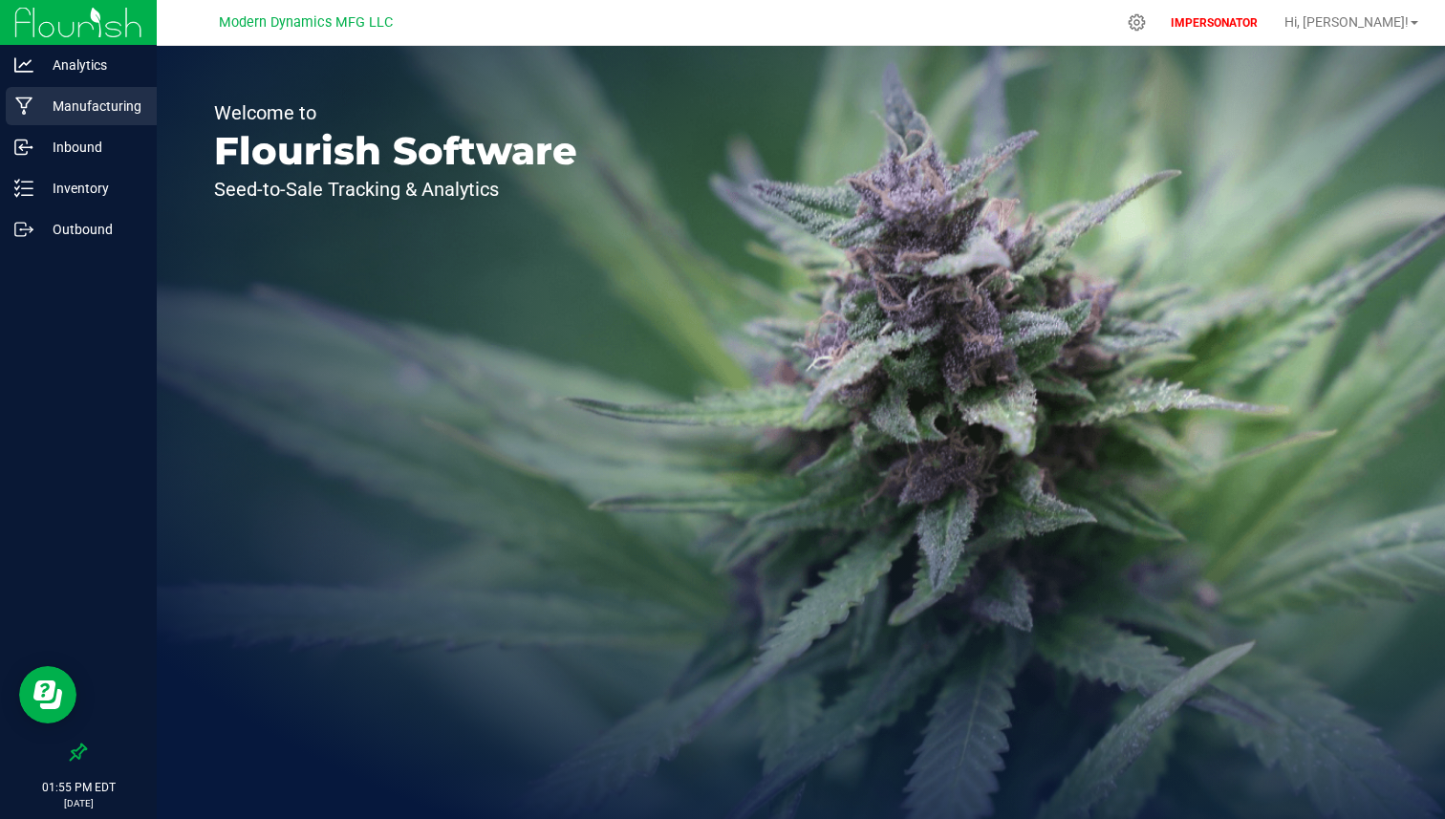
click at [118, 91] on div "Manufacturing" at bounding box center [81, 106] width 151 height 38
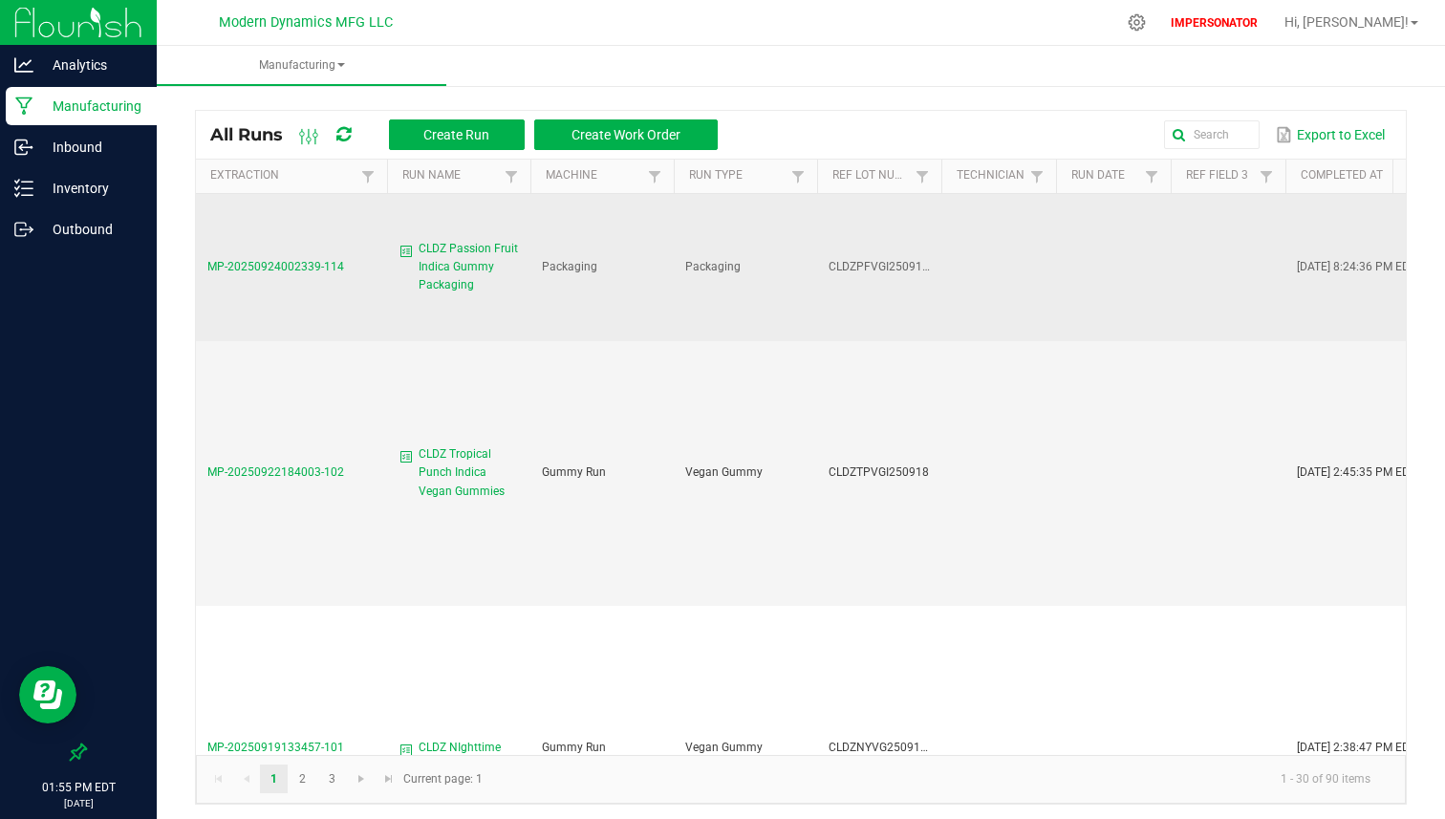
click at [319, 257] on td "MP-20250924002339-114" at bounding box center [291, 267] width 191 height 147
click at [311, 262] on span "MP-20250924002339-114" at bounding box center [275, 266] width 137 height 13
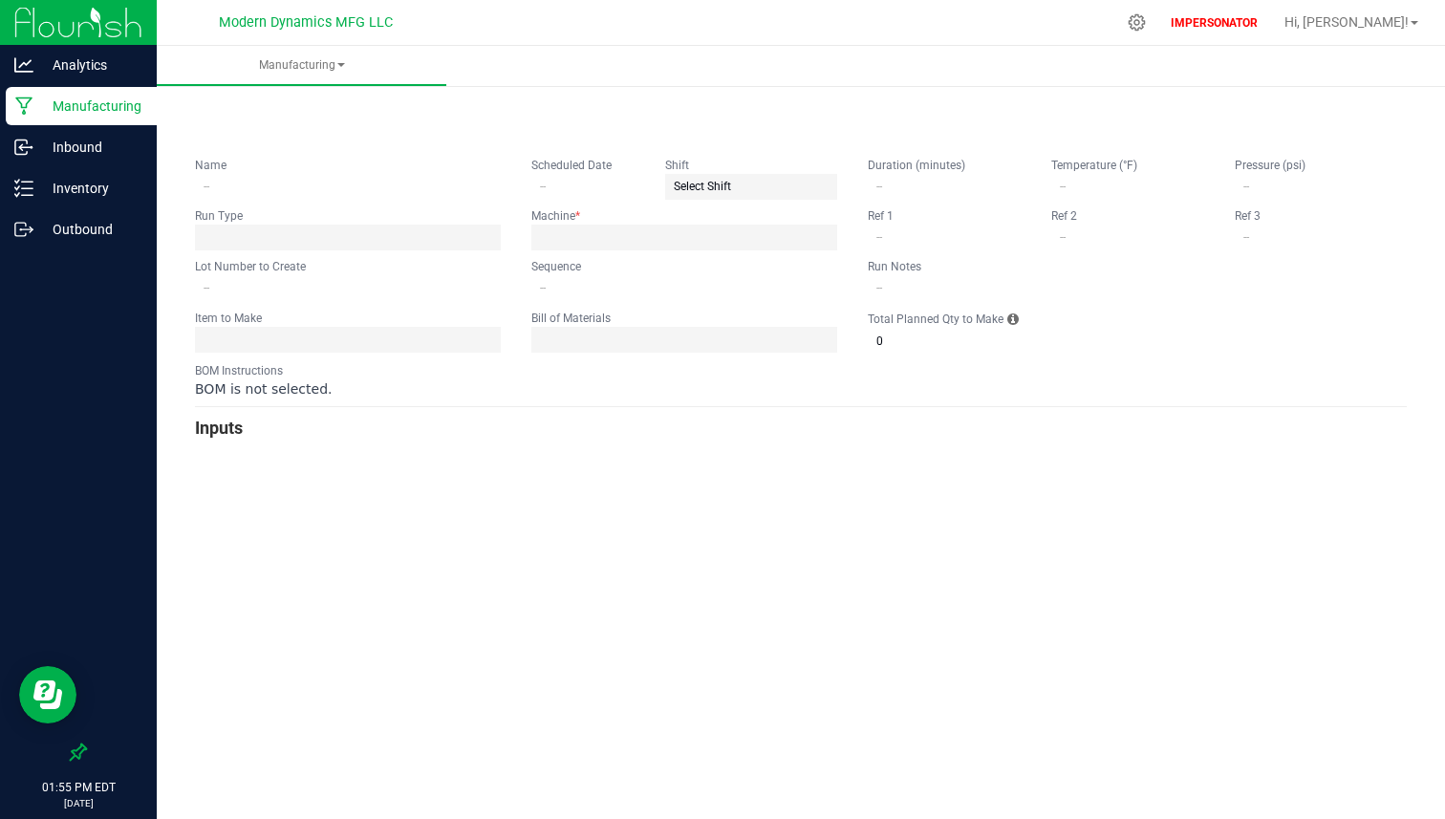
type input "CLDZ Passion Fruit Indica Gummy Packaging"
type input "CLDZPFVGI25091920PK"
type input "0"
type input "204"
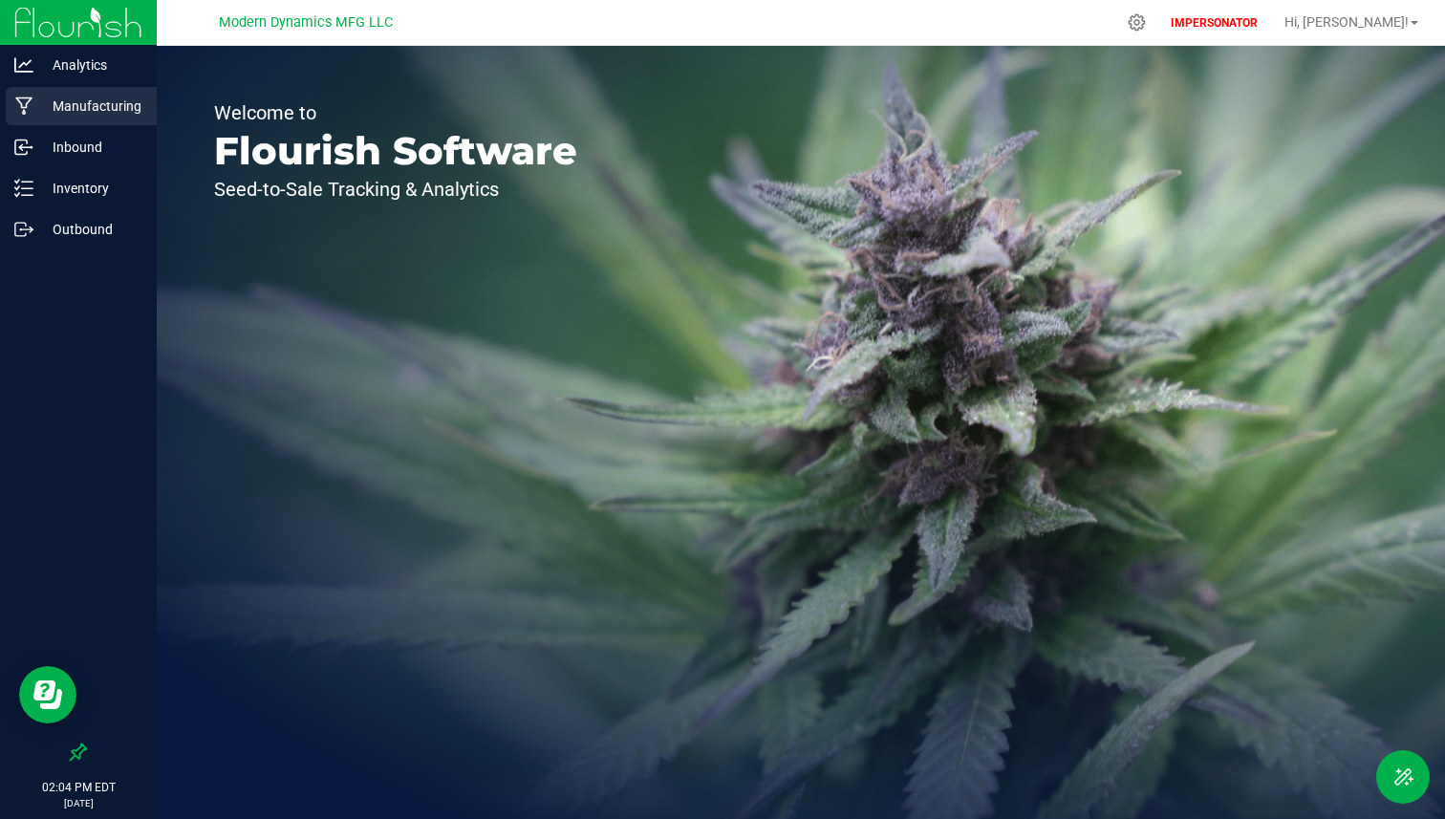
click at [119, 100] on p "Manufacturing" at bounding box center [90, 106] width 115 height 23
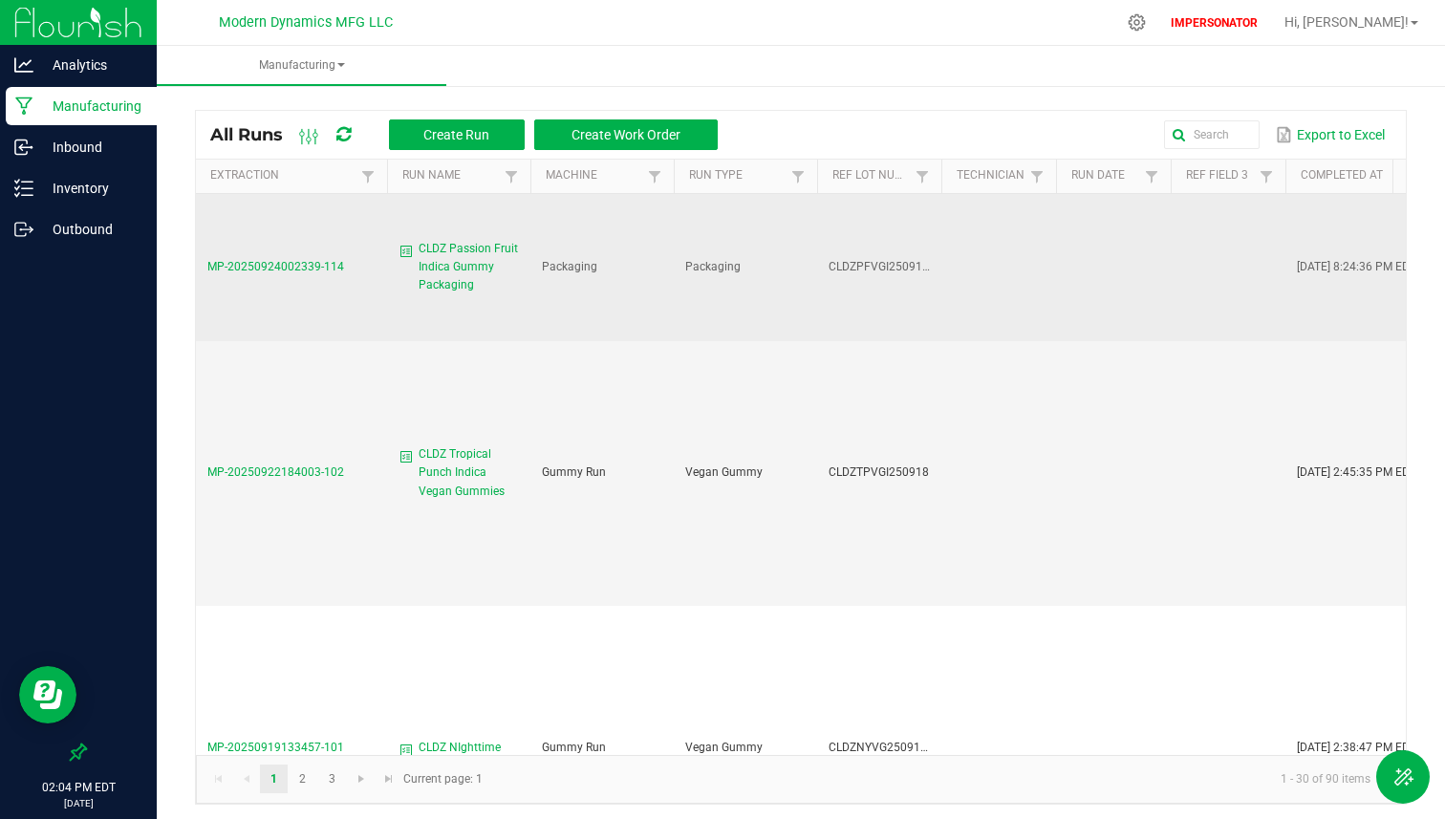
click at [280, 258] on td "MP-20250924002339-114" at bounding box center [291, 267] width 191 height 147
click at [273, 264] on span "MP-20250924002339-114" at bounding box center [275, 266] width 137 height 13
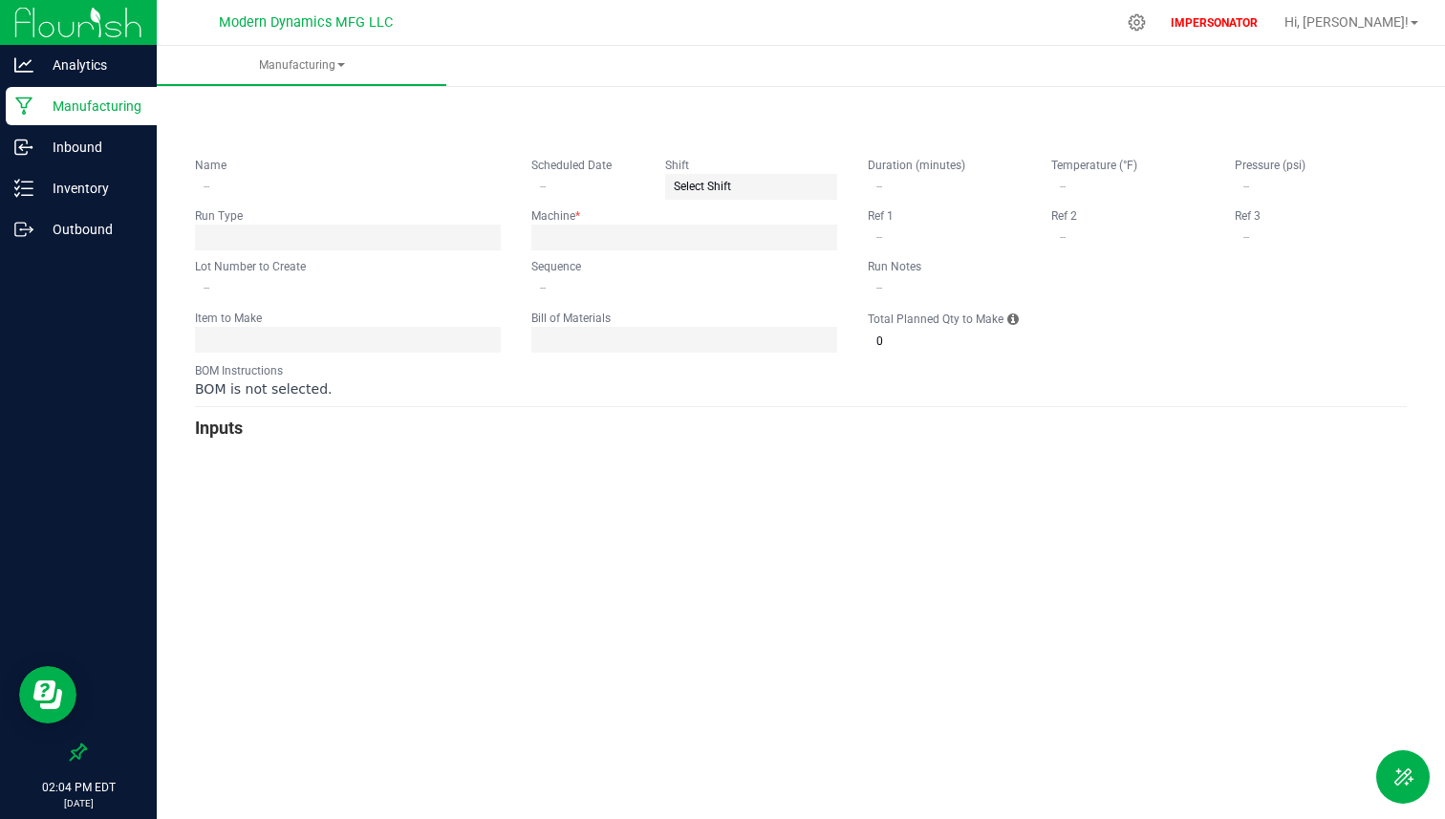
type input "CLDZ Passion Fruit Indica Gummy Packaging"
type input "CLDZPFVGI25091920PK"
type input "0"
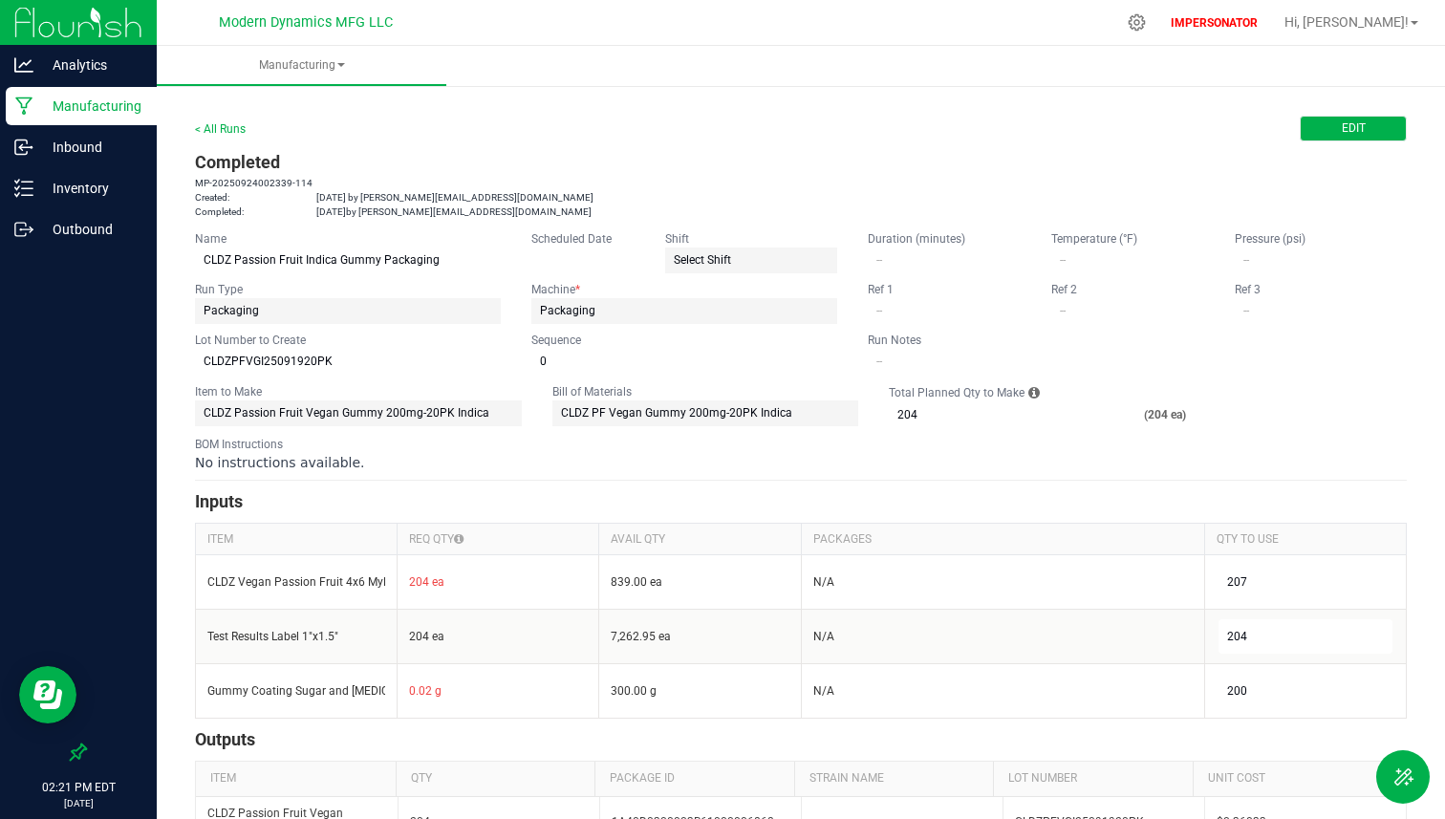
click at [1345, 120] on span "Edit" at bounding box center [1354, 128] width 24 height 16
type input "1"
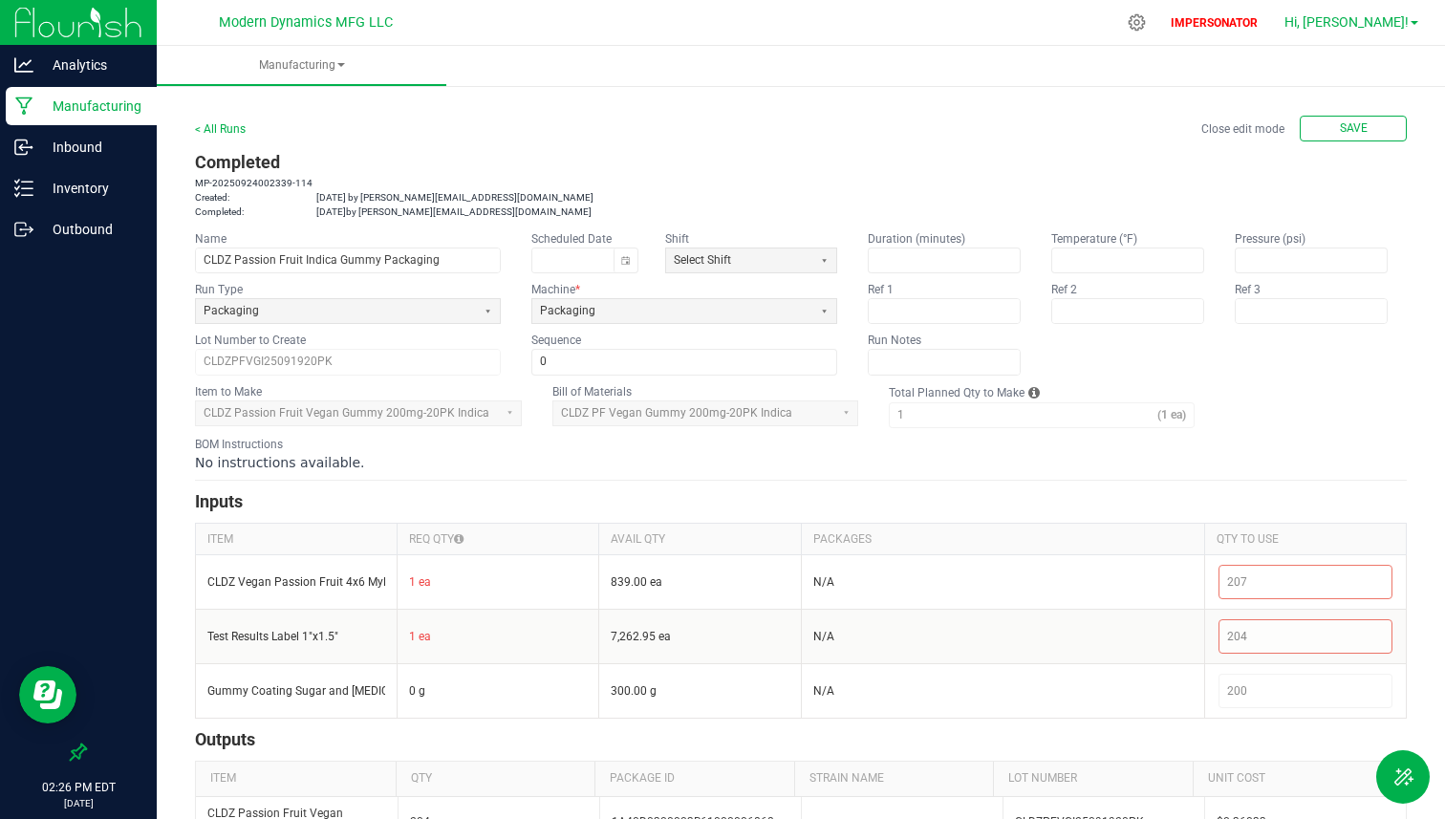
click at [1377, 25] on span "Hi, [PERSON_NAME]!" at bounding box center [1347, 21] width 124 height 15
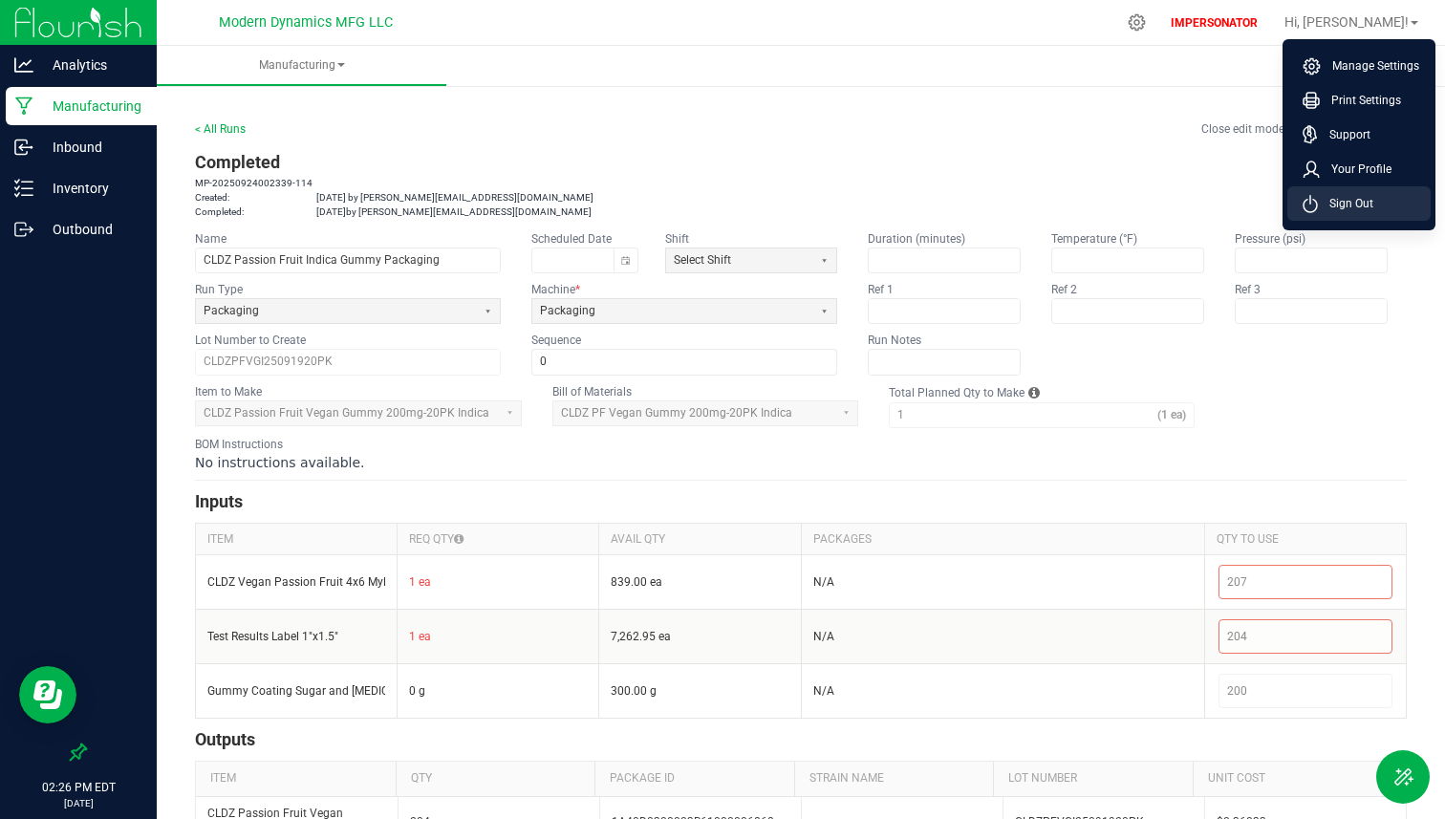
click at [1315, 207] on icon at bounding box center [1310, 204] width 15 height 18
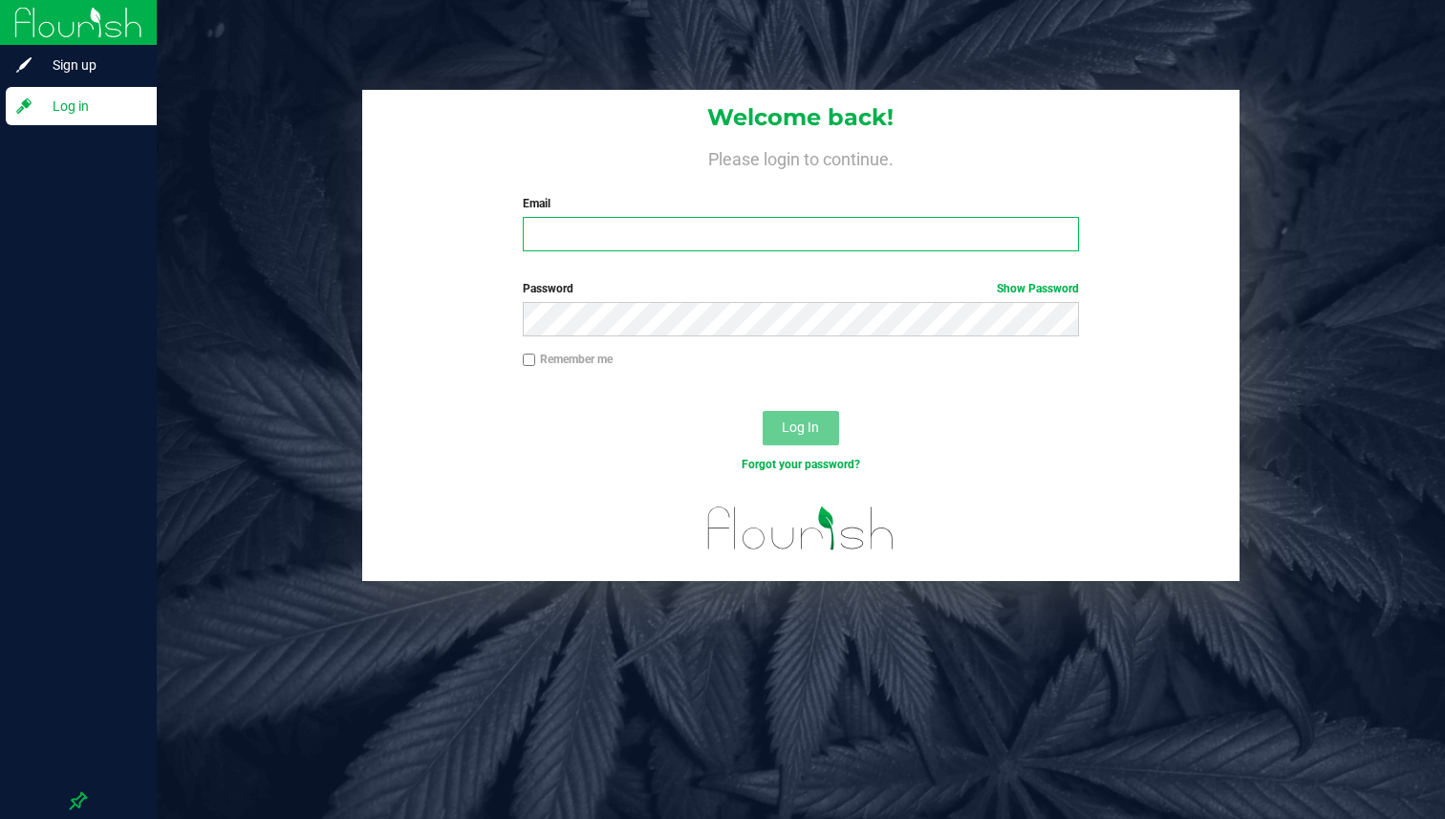
type input "cgriffin@flourishsoftware.com"
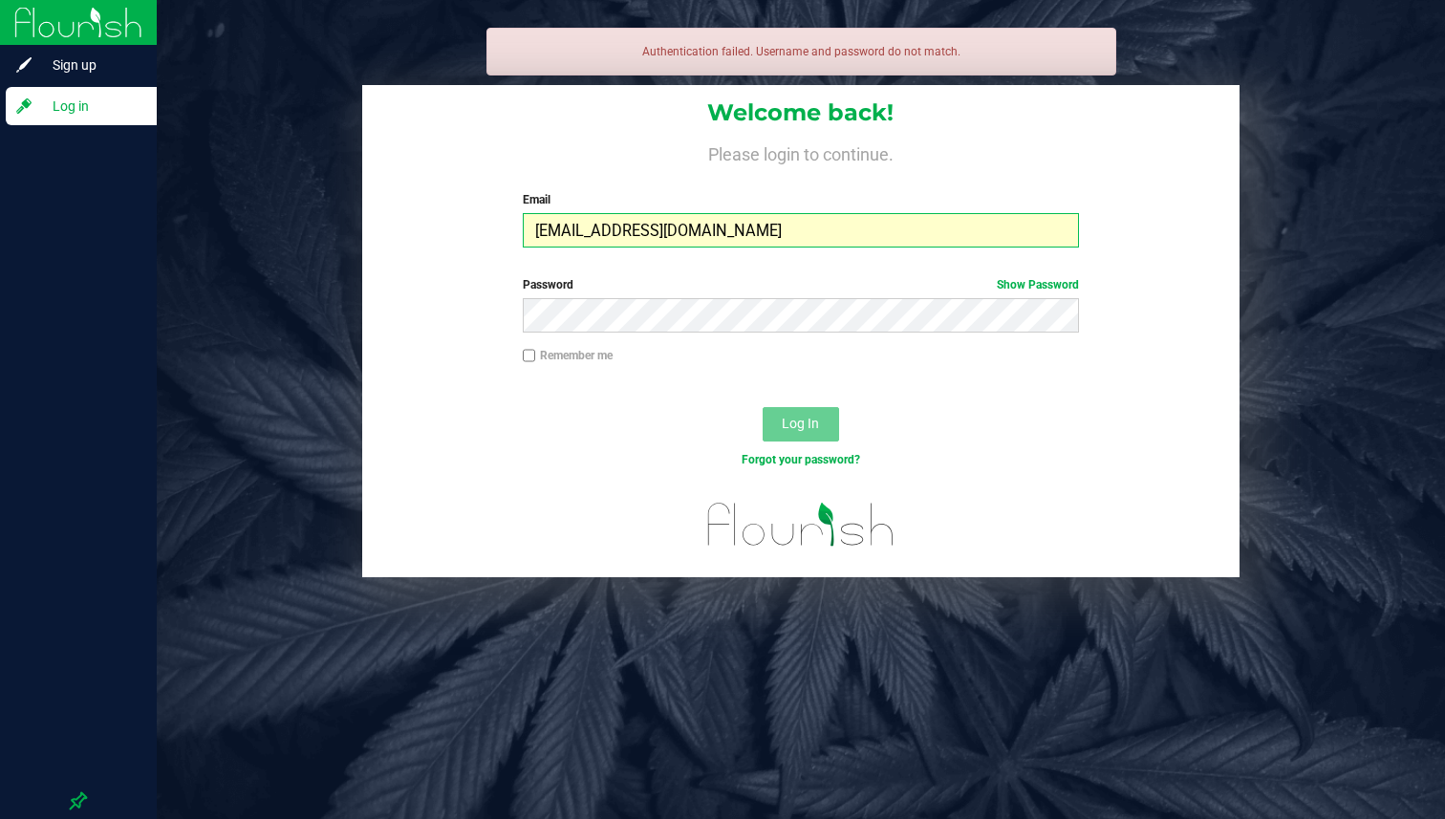
click at [990, 240] on input "cgriffin@flourishsoftware.com" at bounding box center [801, 230] width 556 height 34
type input "cg_demo@flourishsoftware.com"
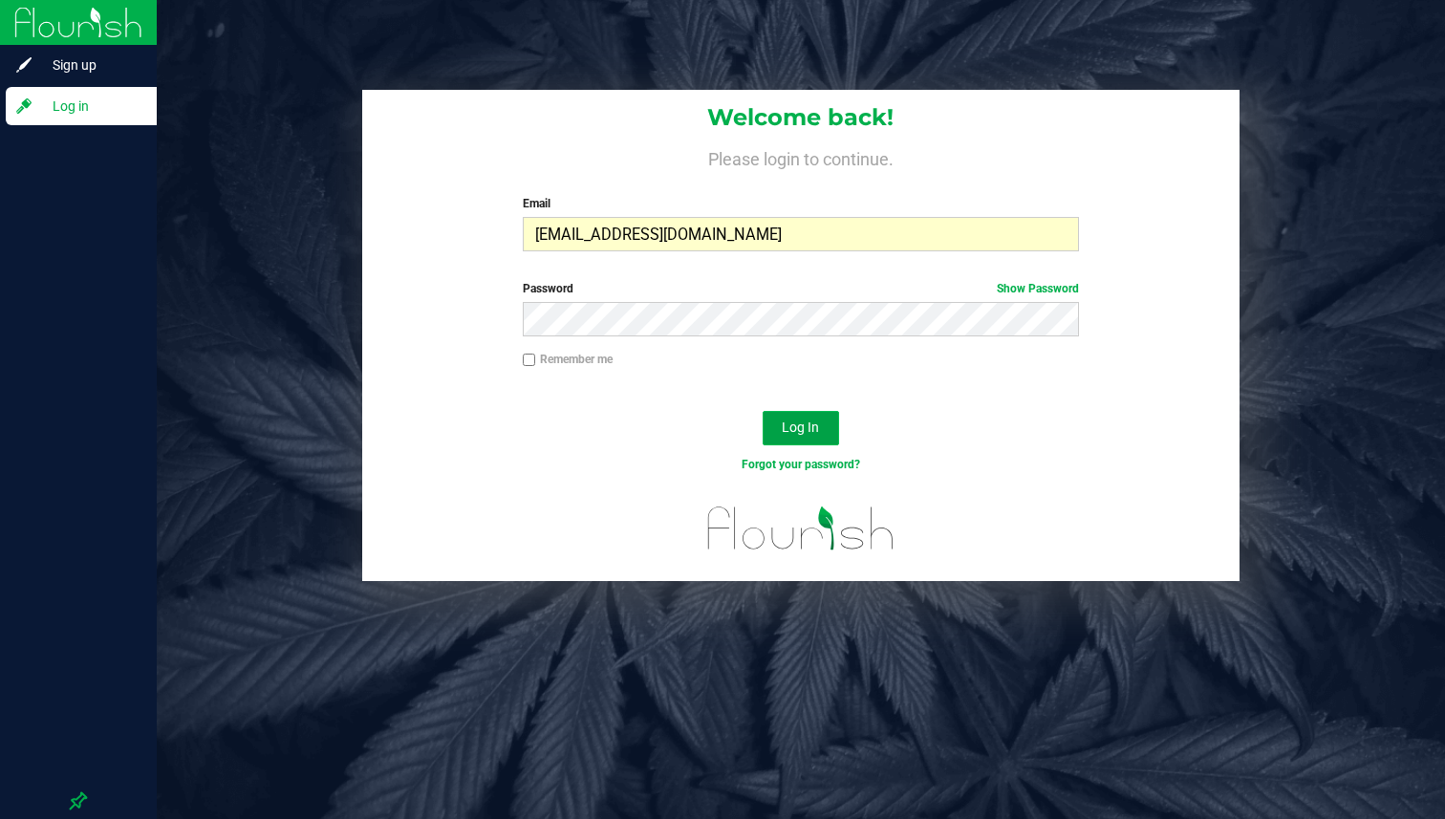
click at [821, 412] on button "Log In" at bounding box center [801, 428] width 76 height 34
